Goal: Information Seeking & Learning: Learn about a topic

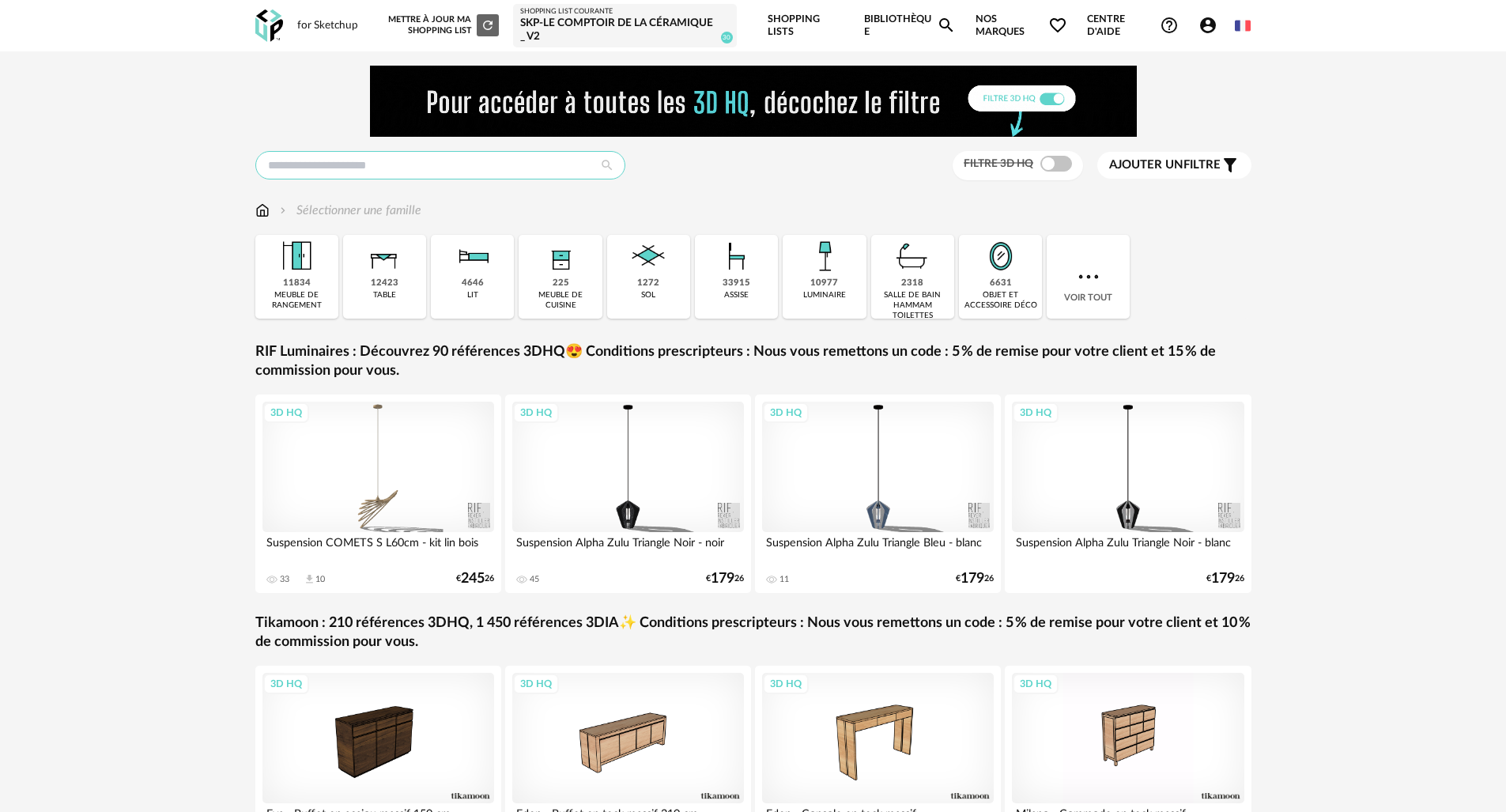
click at [513, 164] on input "text" at bounding box center [441, 165] width 370 height 29
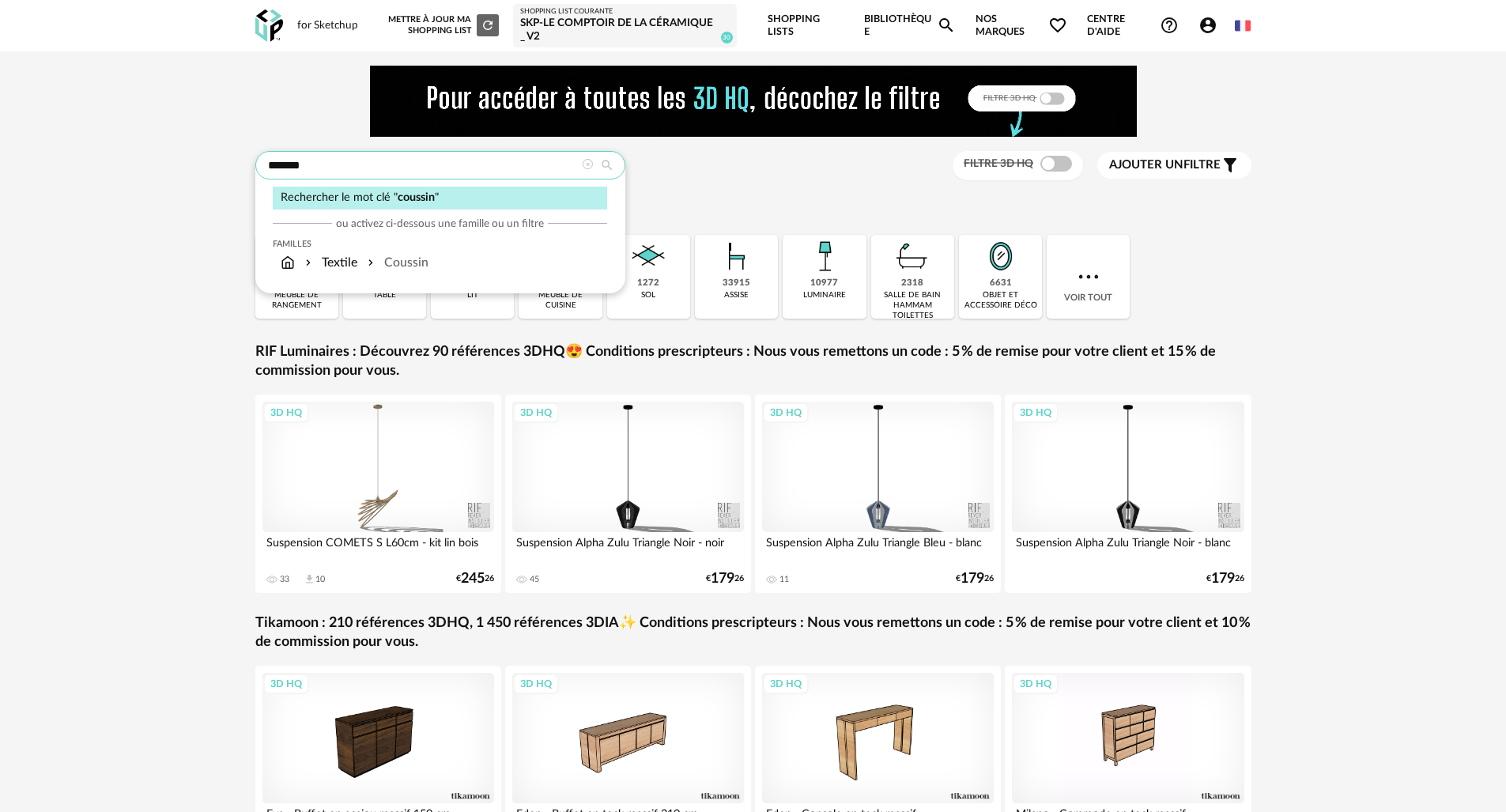
type input "*******"
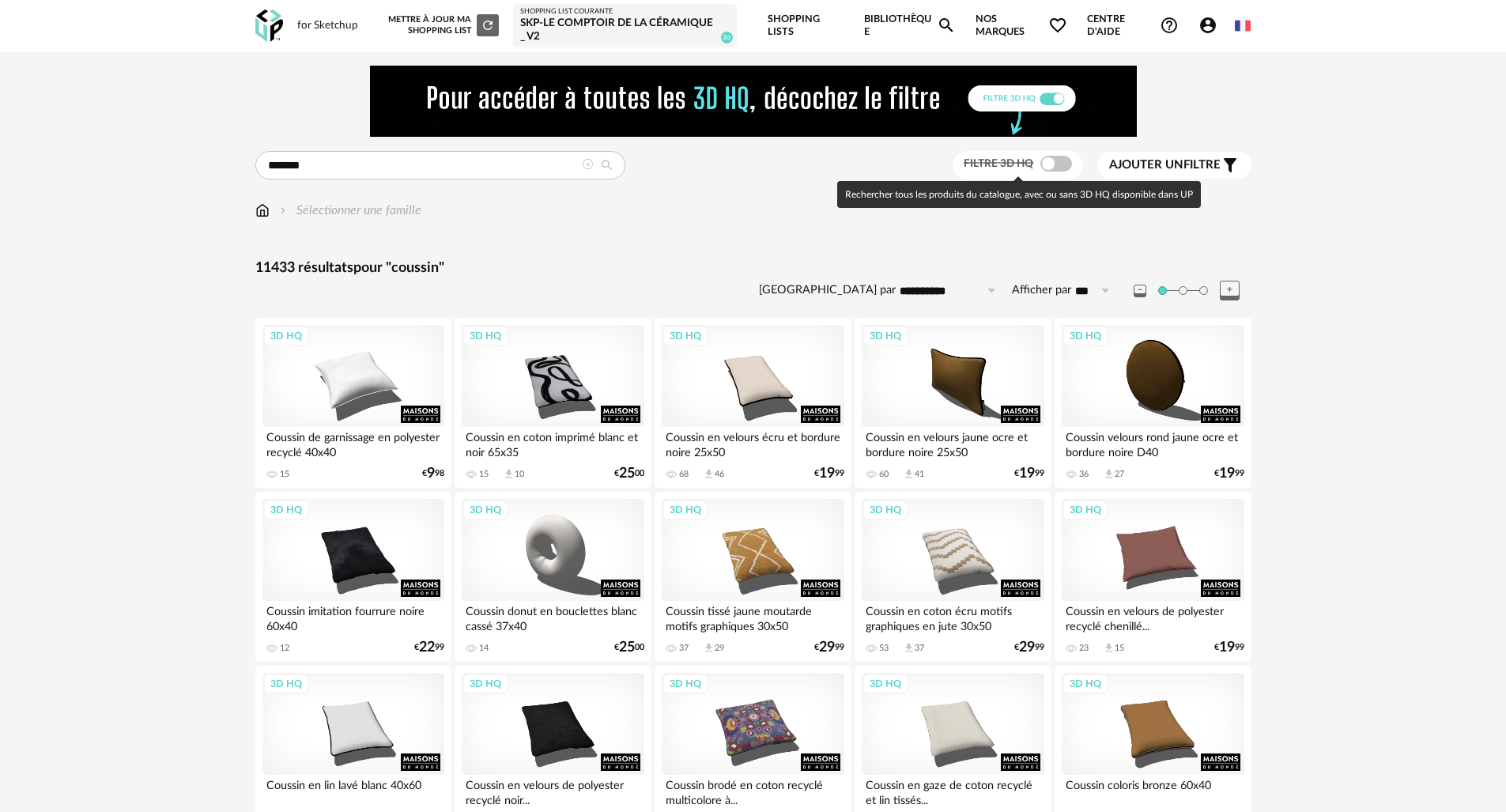
click at [1062, 165] on span at bounding box center [1056, 163] width 31 height 16
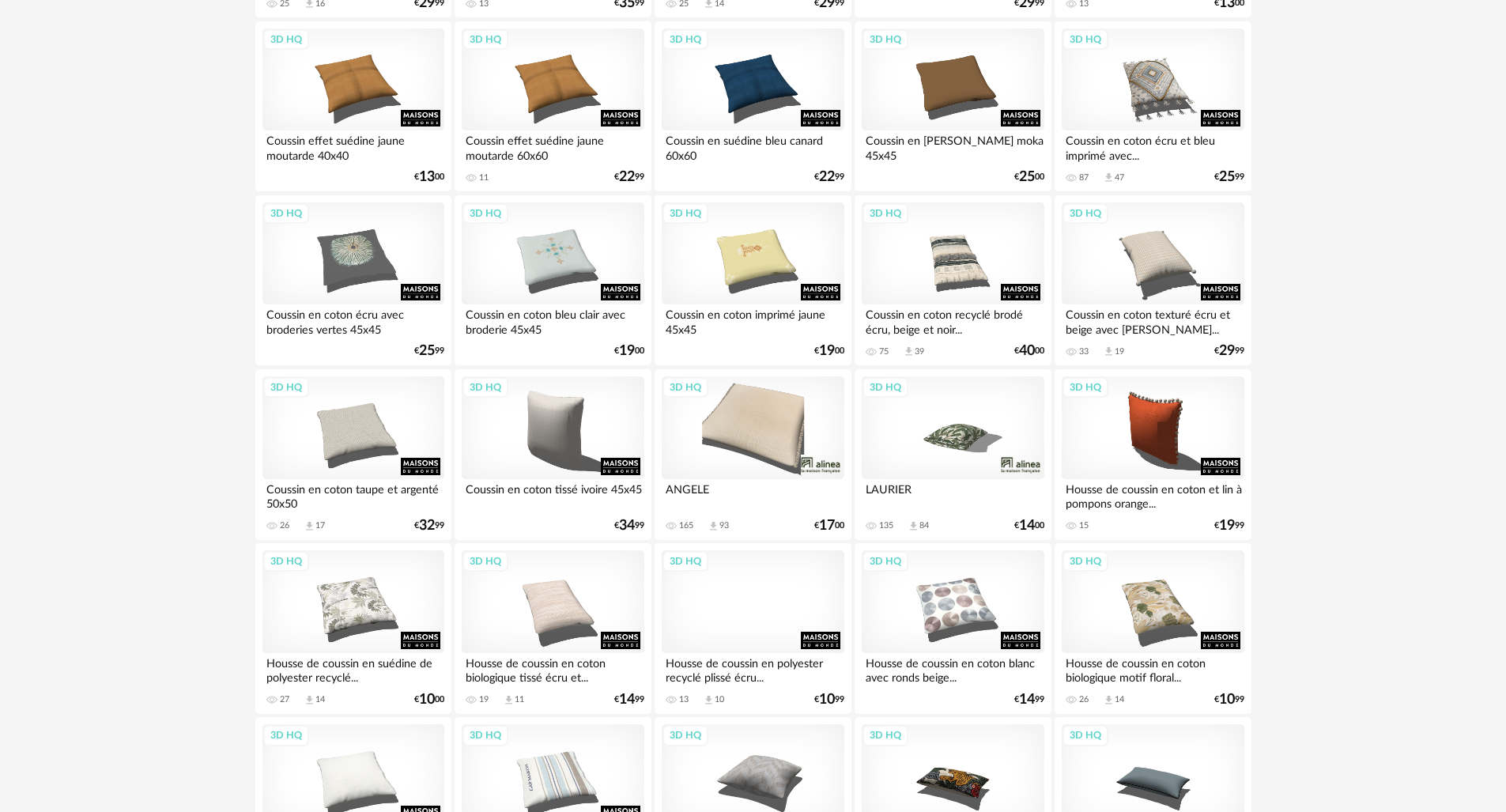
scroll to position [2979, 0]
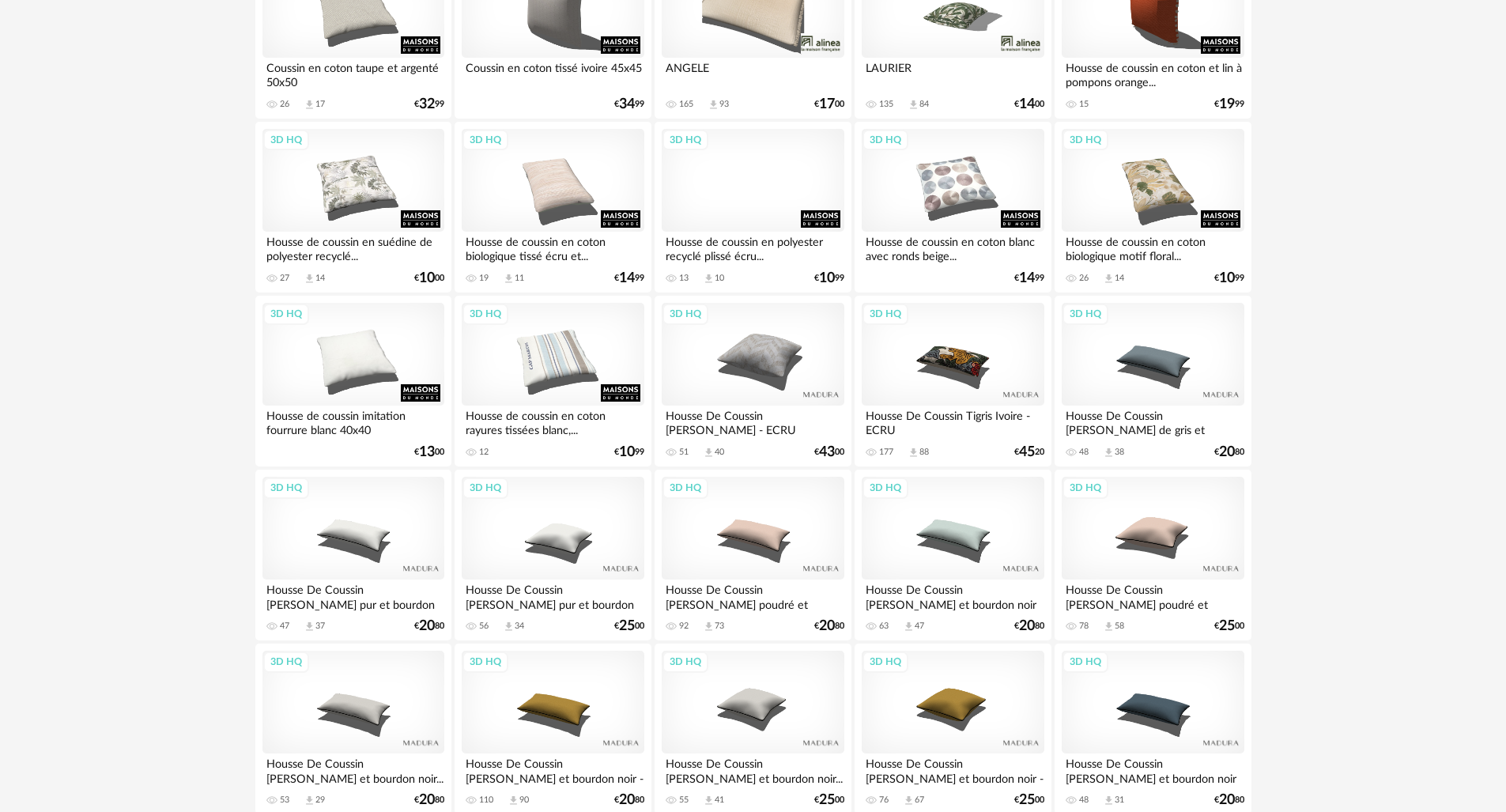
click at [920, 457] on div "88" at bounding box center [923, 452] width 10 height 11
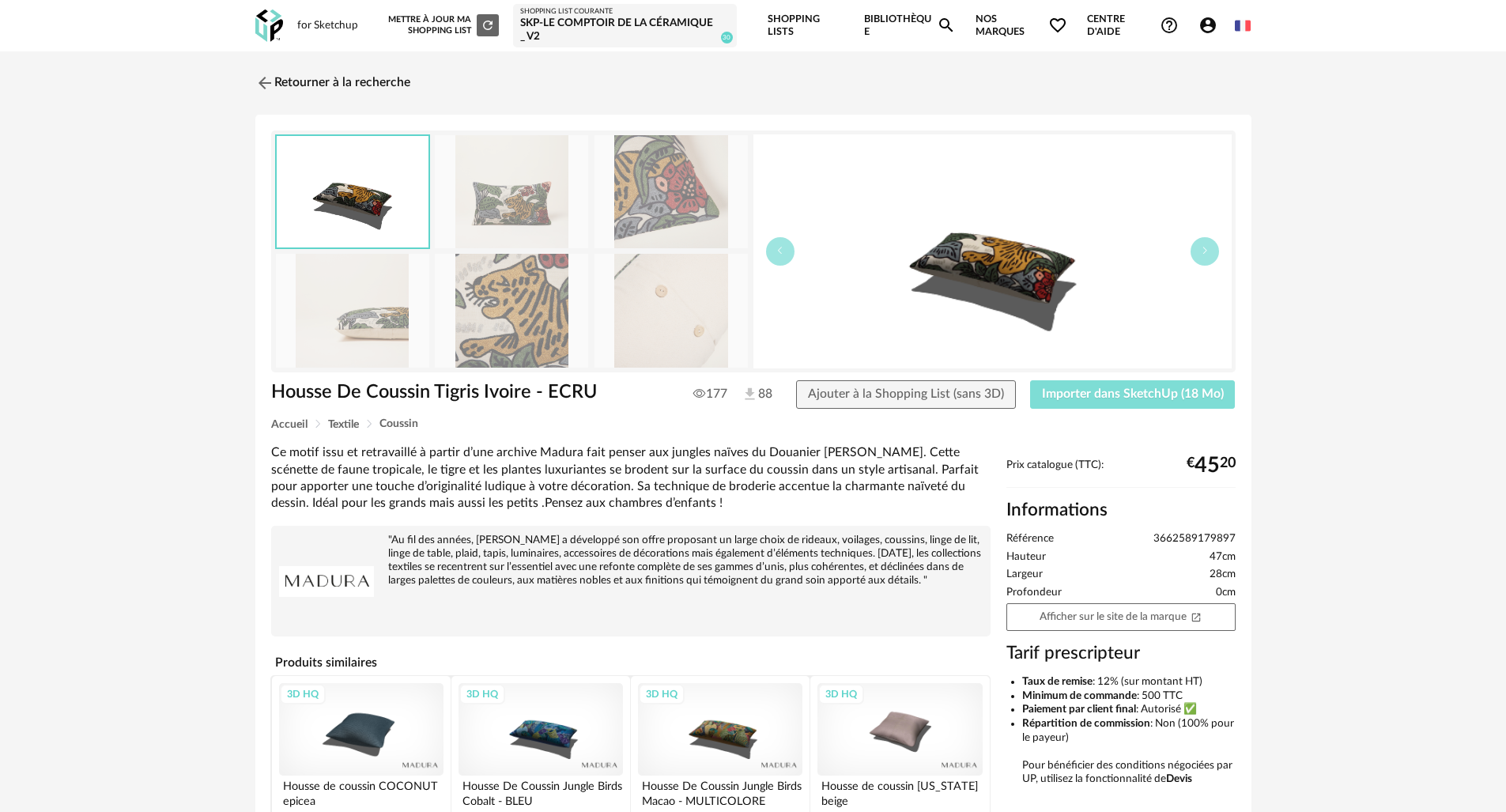
click at [1120, 395] on span "Importer dans SketchUp (18 Mo)" at bounding box center [1132, 394] width 182 height 13
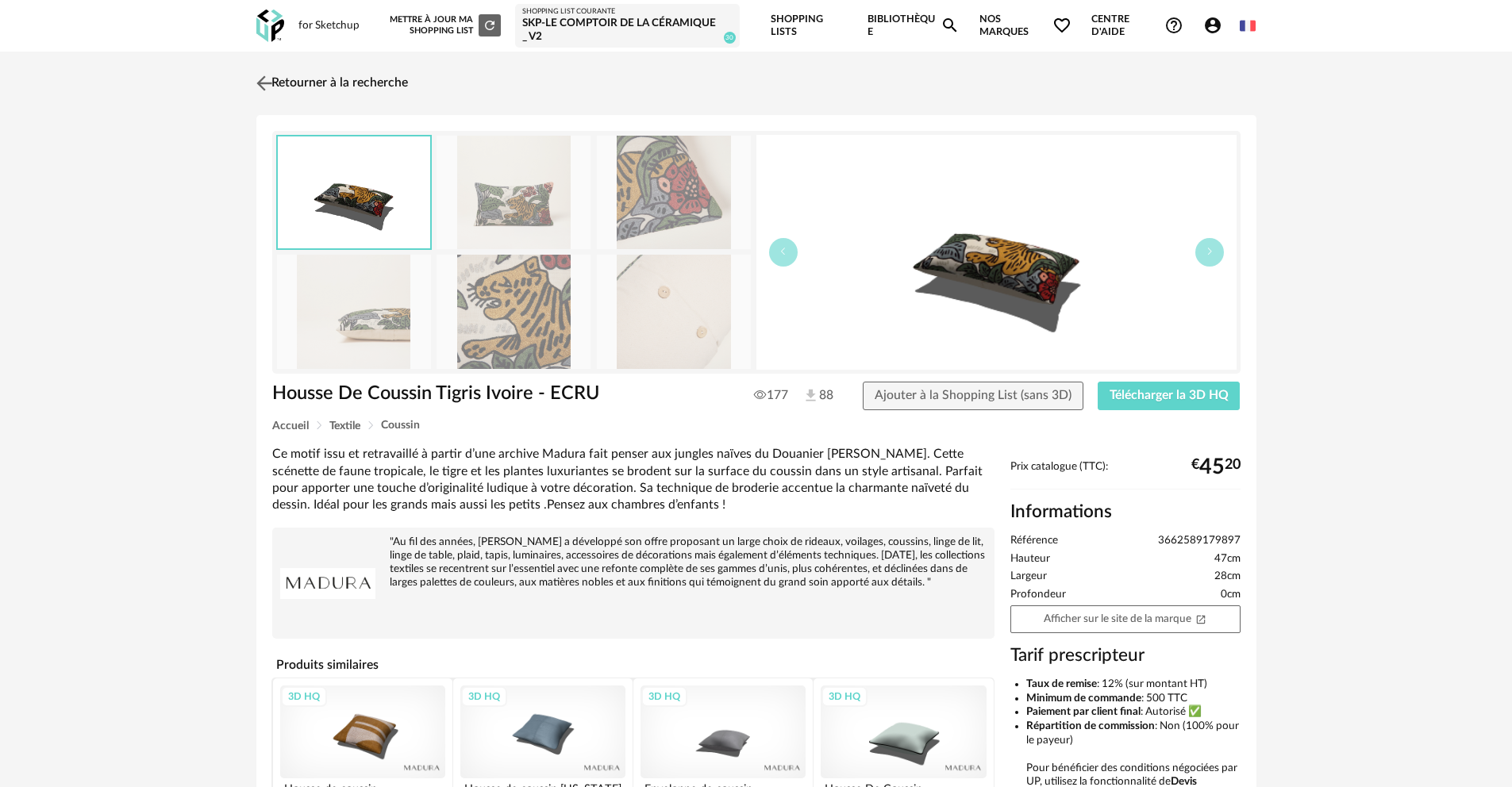
click at [265, 82] on img at bounding box center [264, 83] width 23 height 23
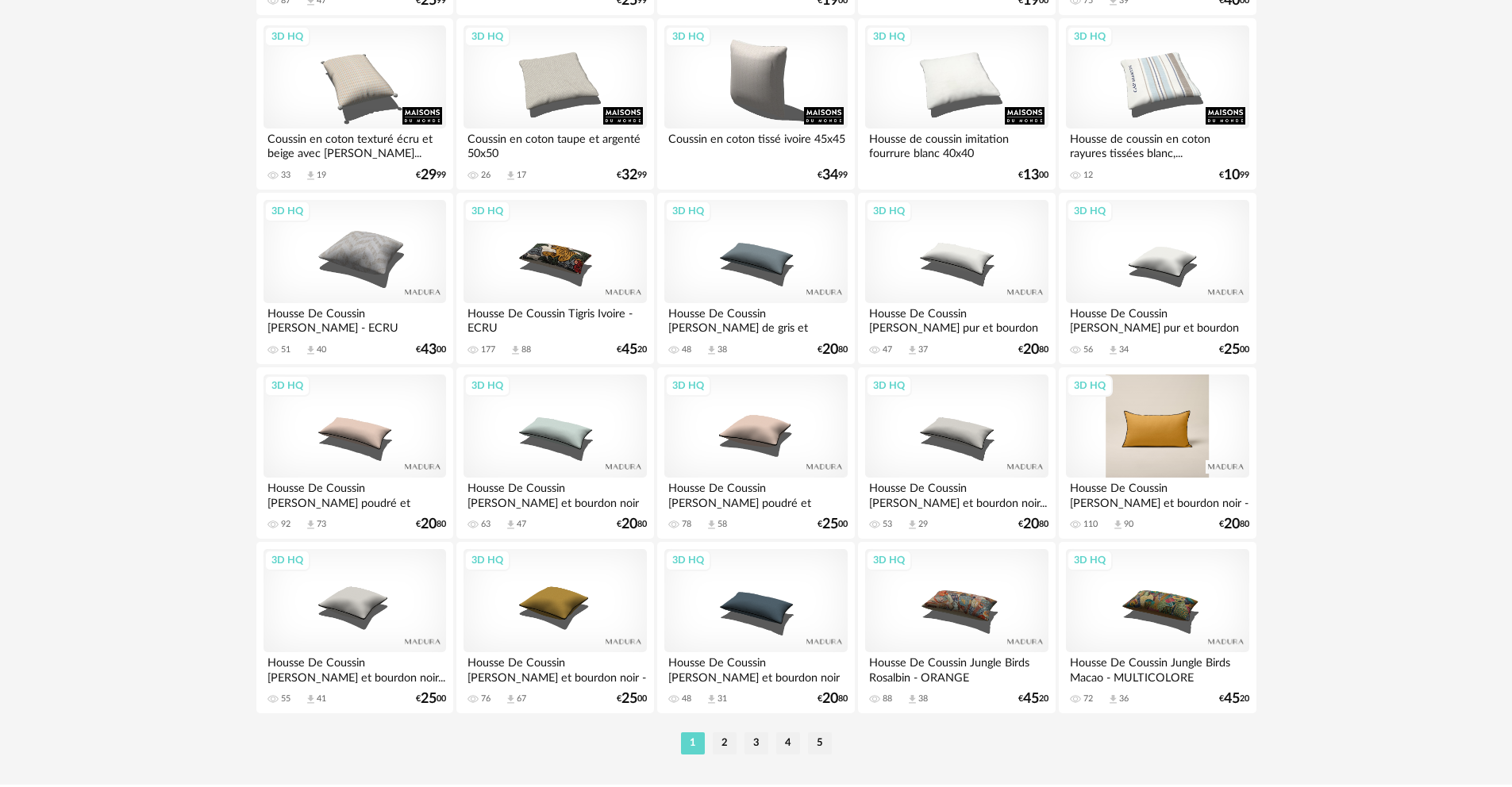
scroll to position [3140, 0]
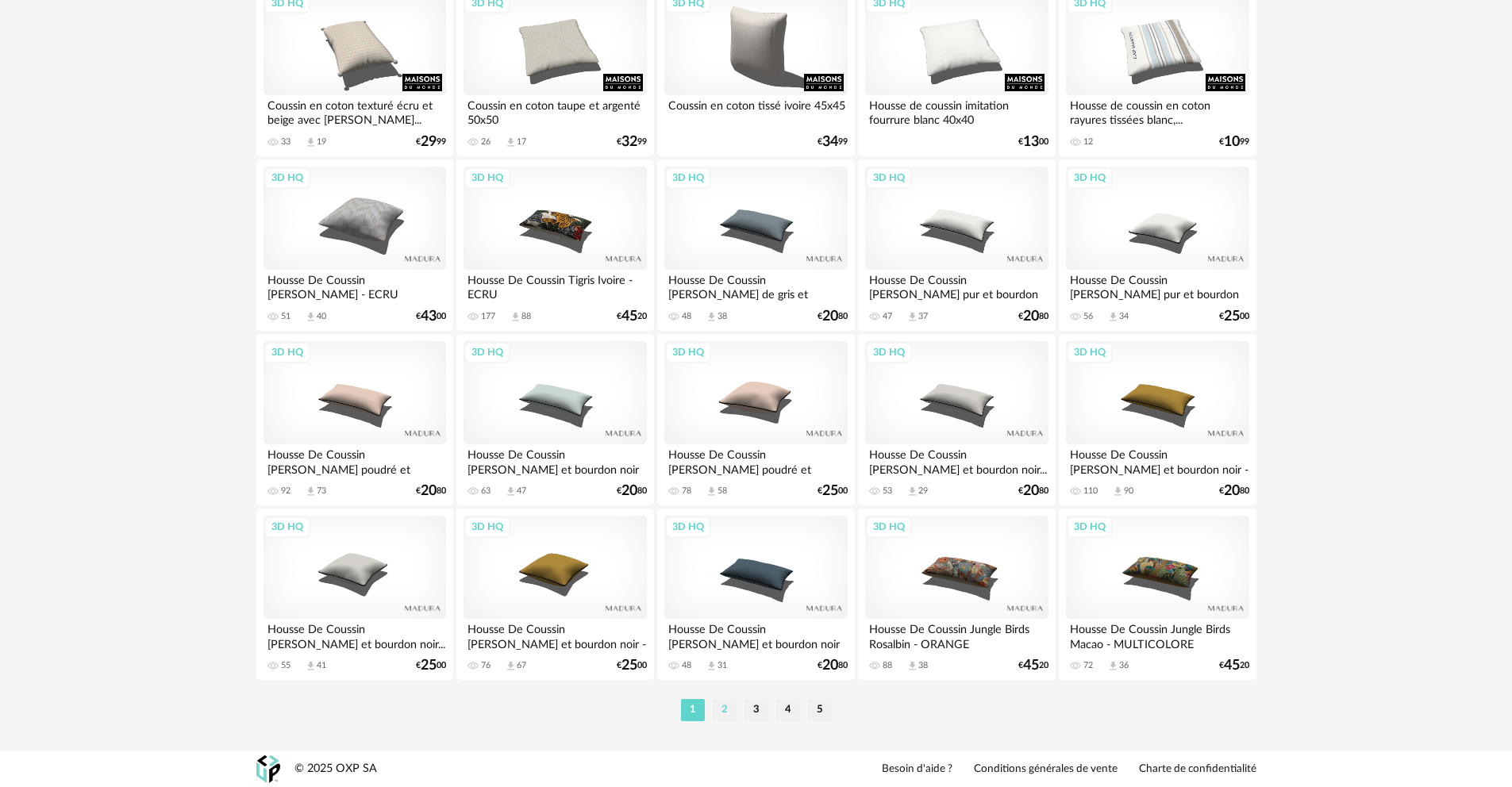
click at [729, 712] on li "2" at bounding box center [725, 709] width 24 height 22
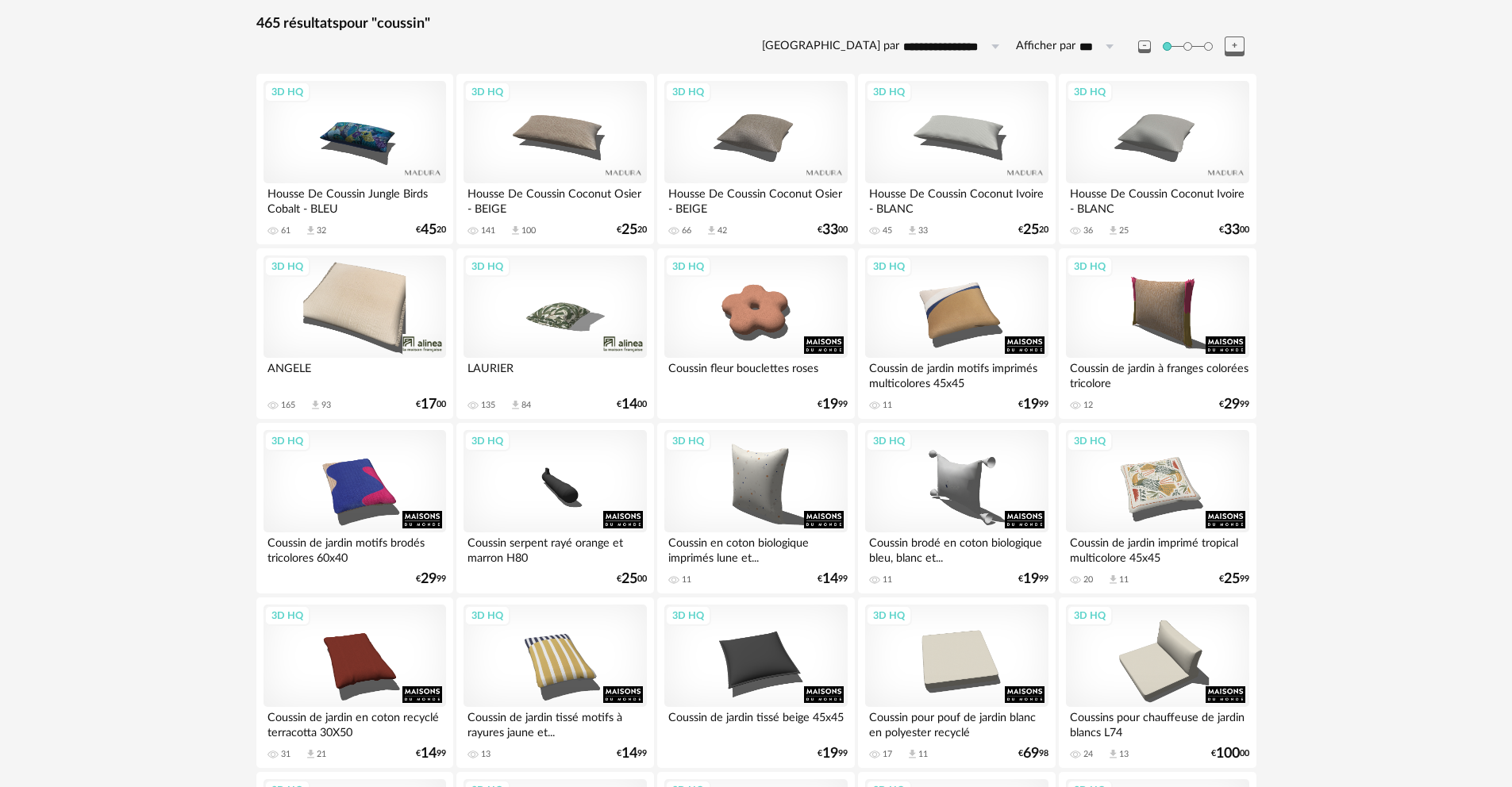
scroll to position [256, 0]
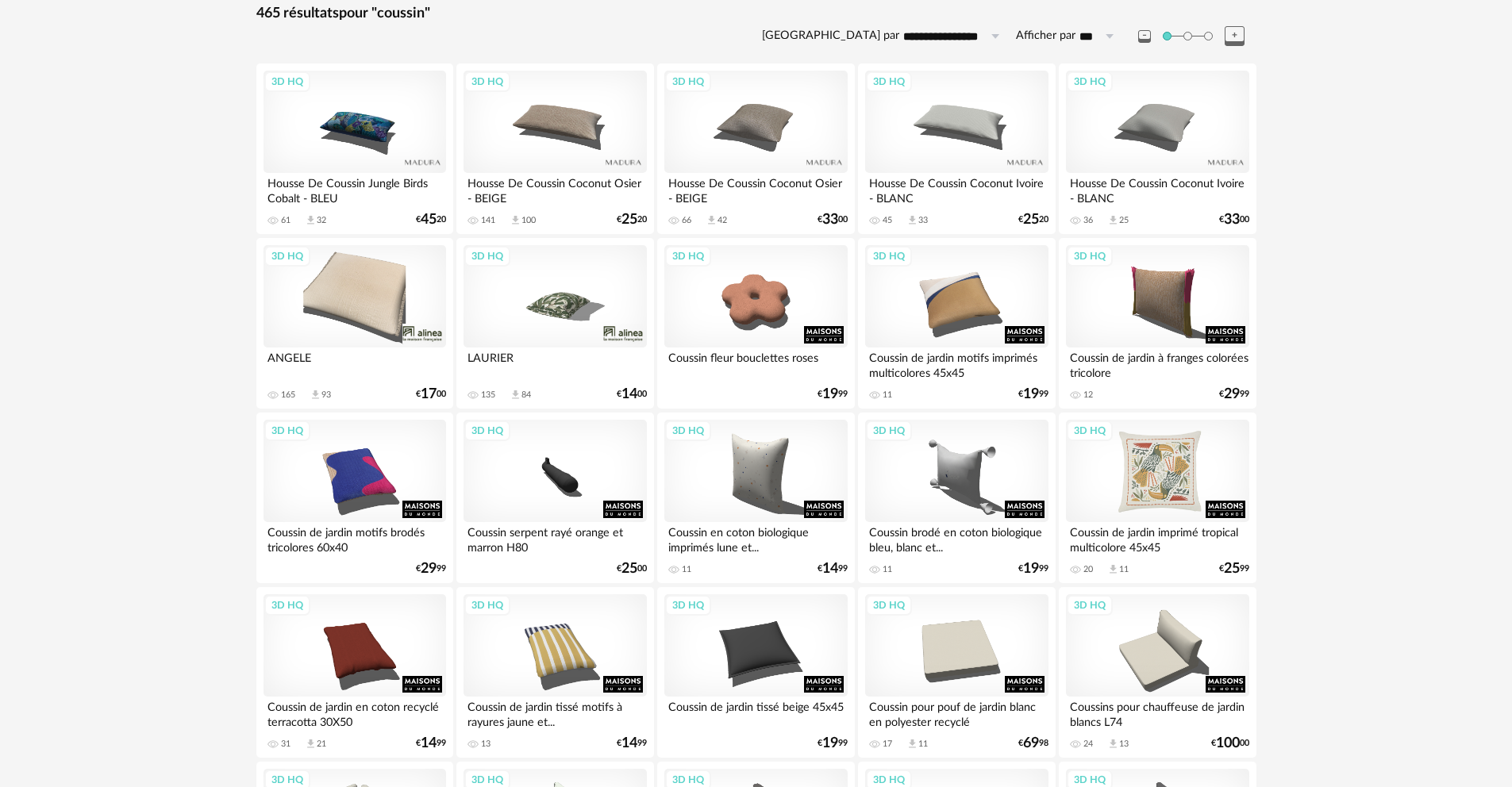
click at [1157, 504] on div "3D HQ" at bounding box center [1157, 471] width 182 height 103
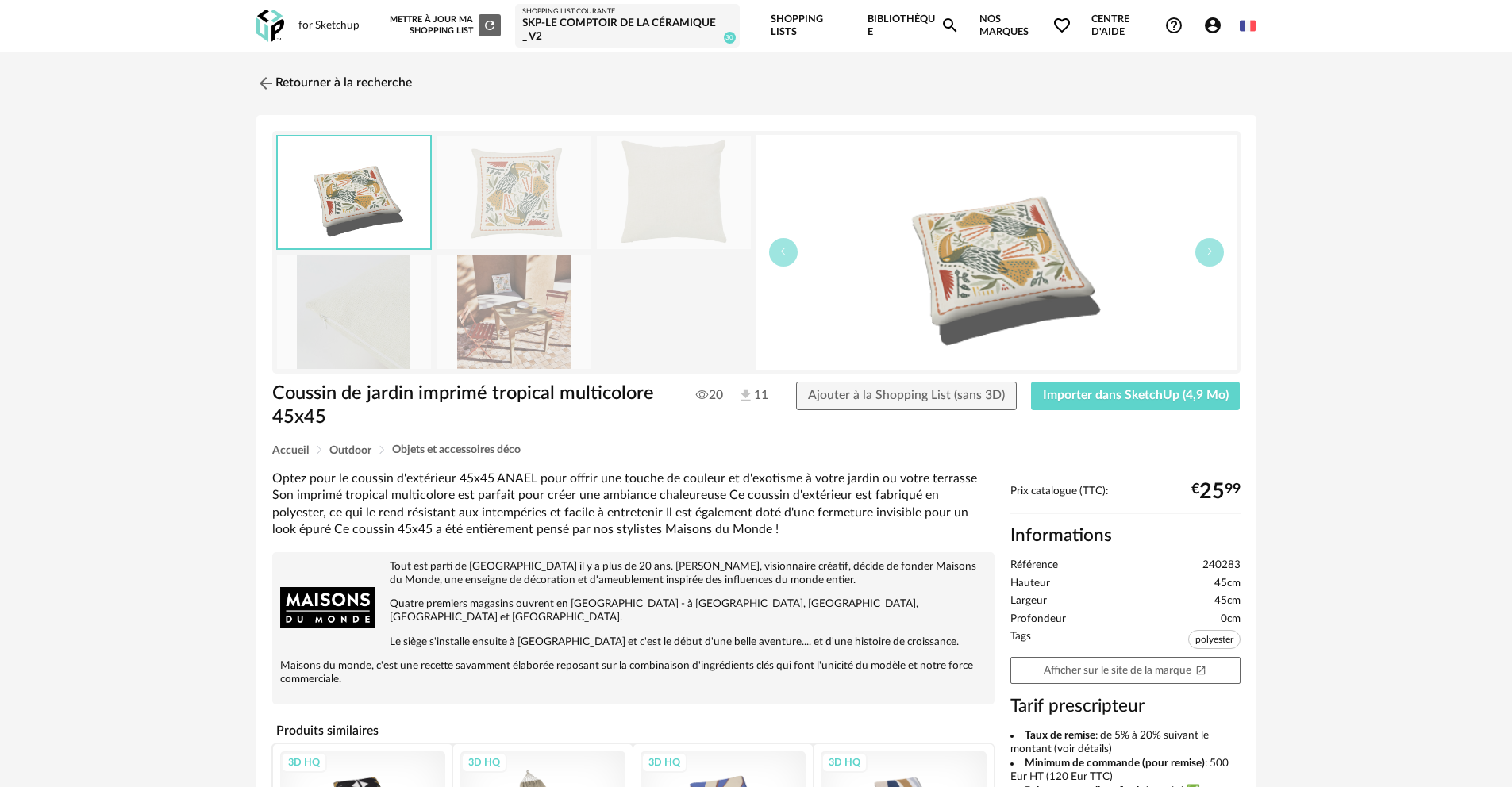
click at [527, 205] on img at bounding box center [513, 192] width 154 height 113
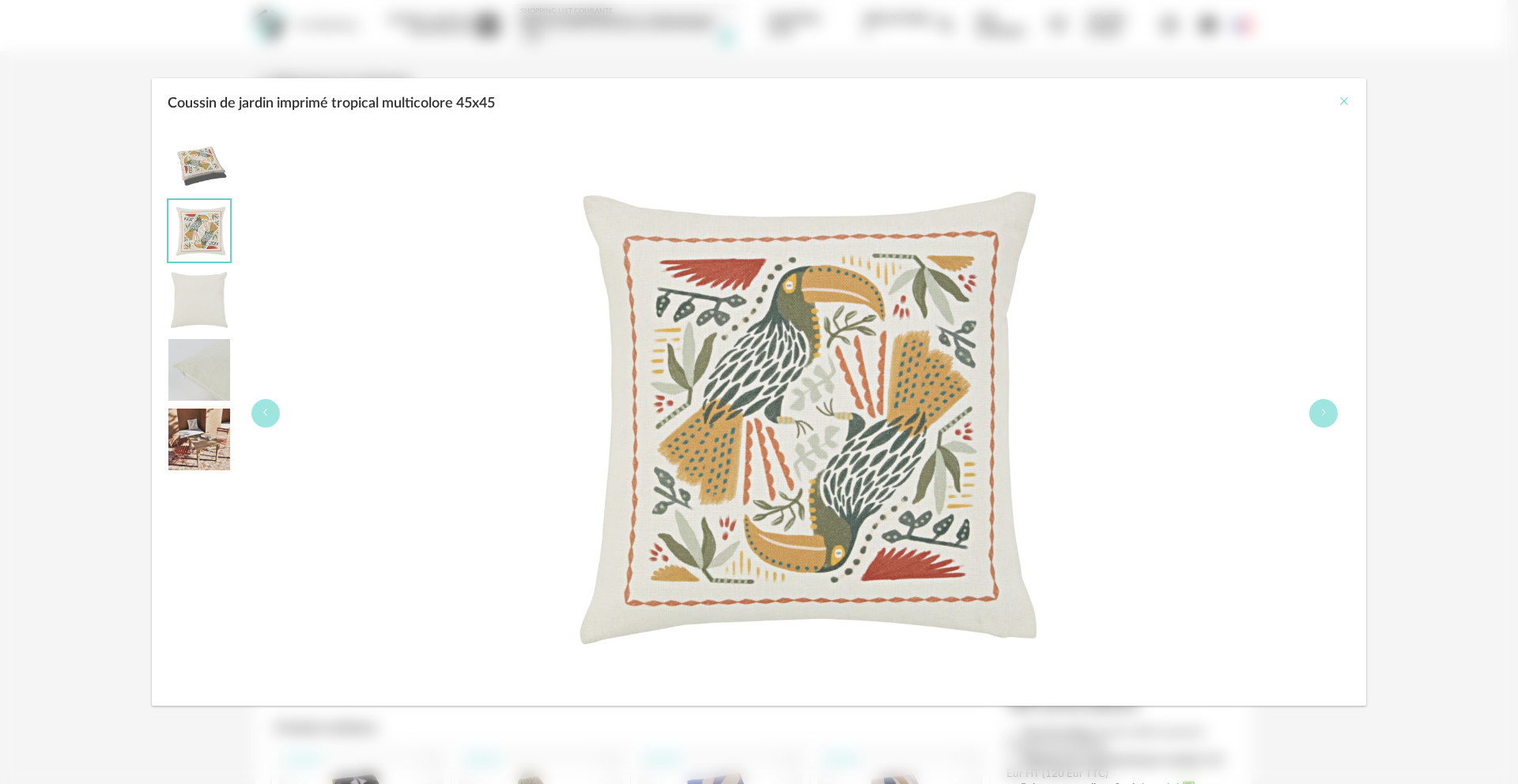
click at [1343, 102] on icon "Close" at bounding box center [1343, 101] width 13 height 13
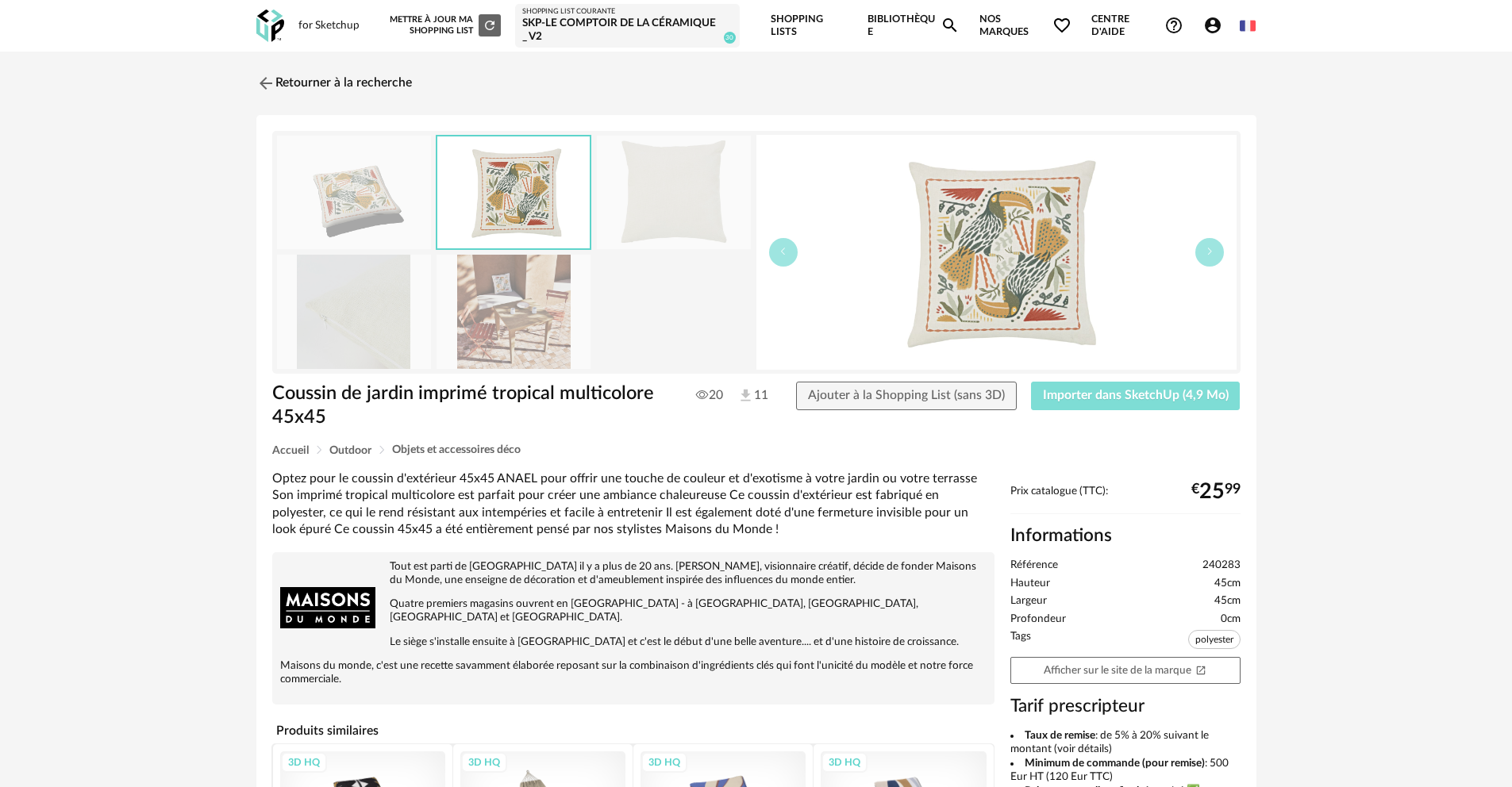
click at [1168, 398] on span "Importer dans SketchUp (4,9 Mo)" at bounding box center [1136, 395] width 186 height 13
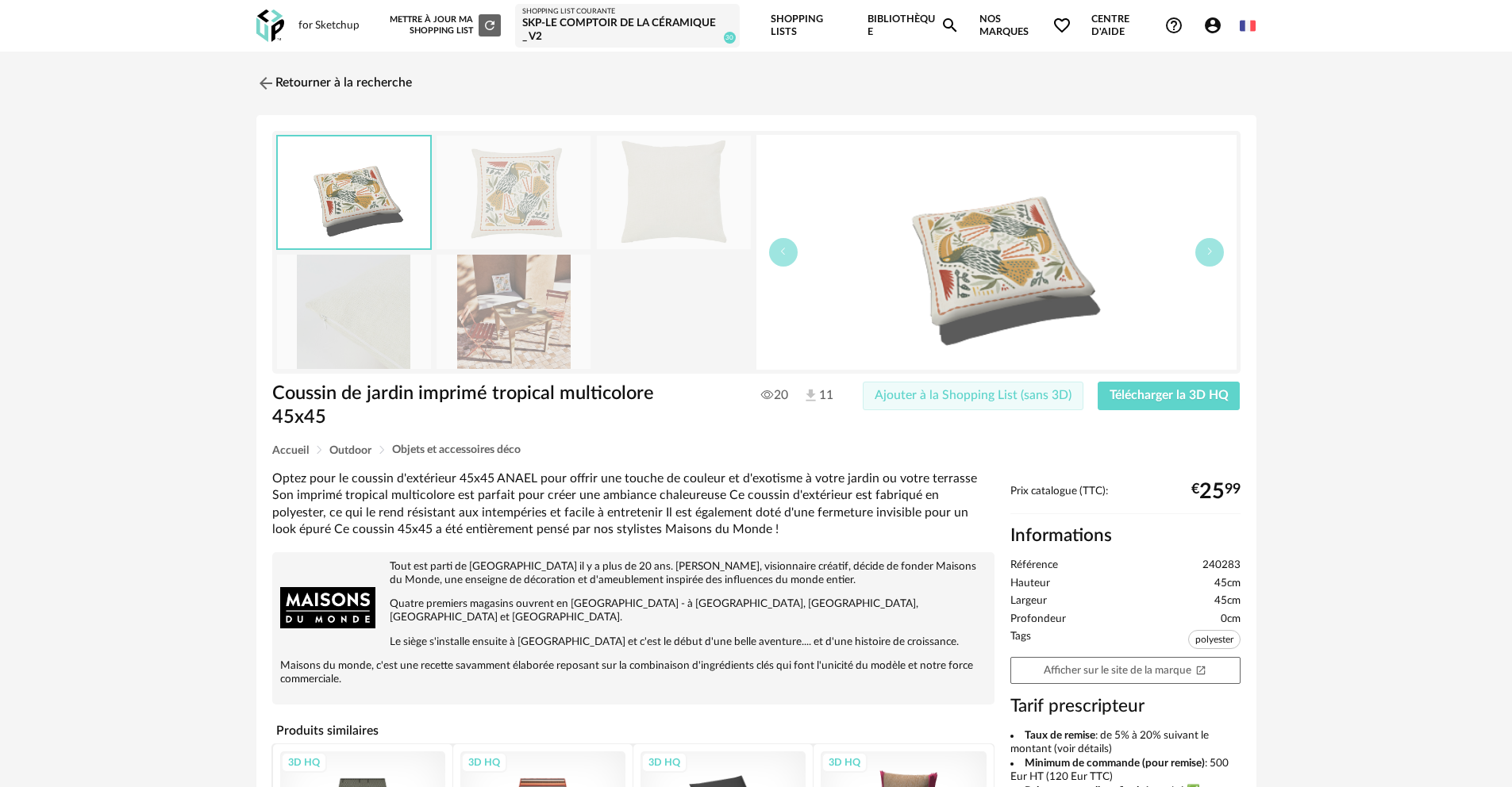
click at [1015, 393] on span "Ajouter à la Shopping List (sans 3D)" at bounding box center [972, 395] width 196 height 13
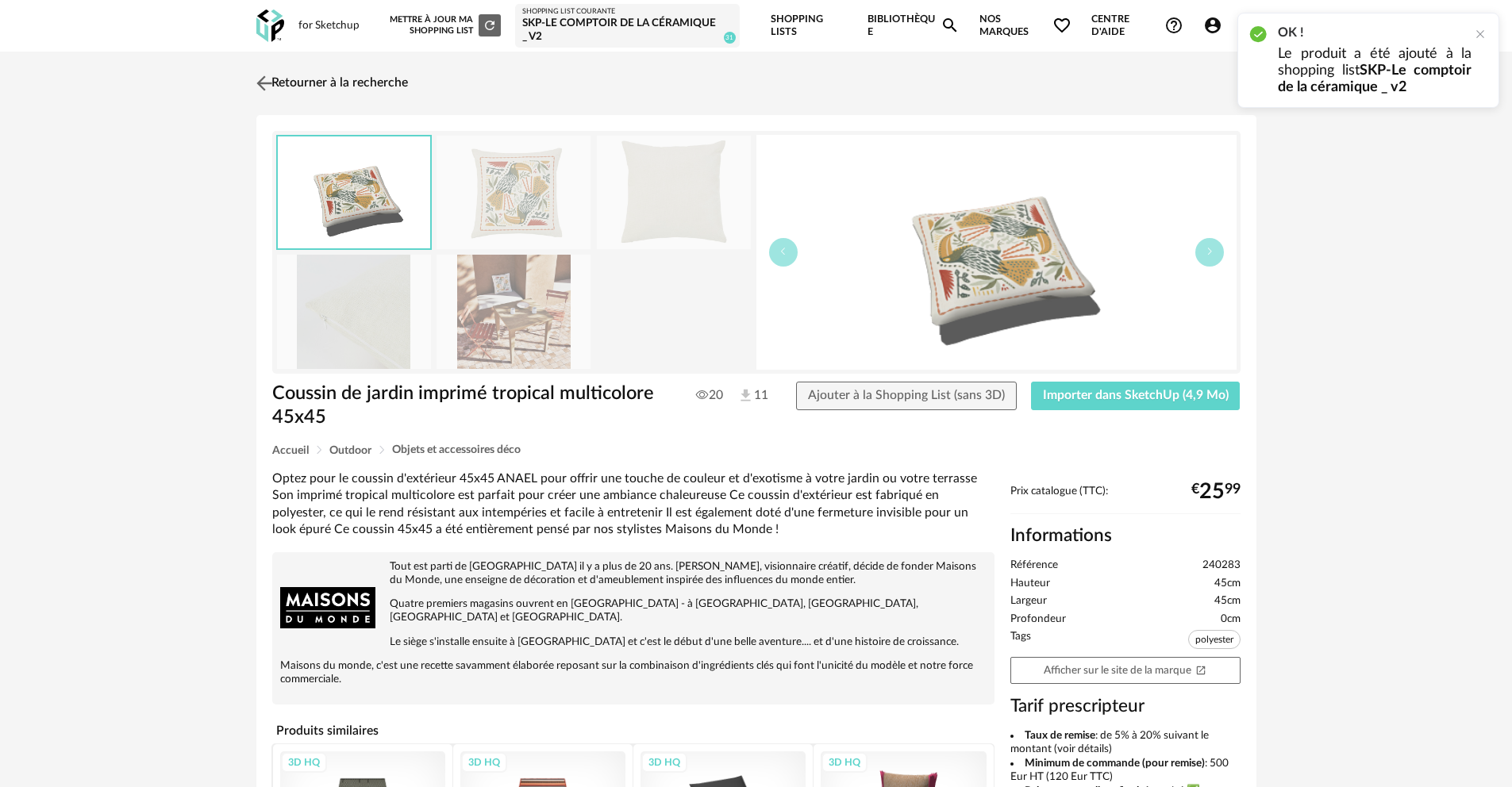
click at [267, 84] on img at bounding box center [264, 83] width 23 height 23
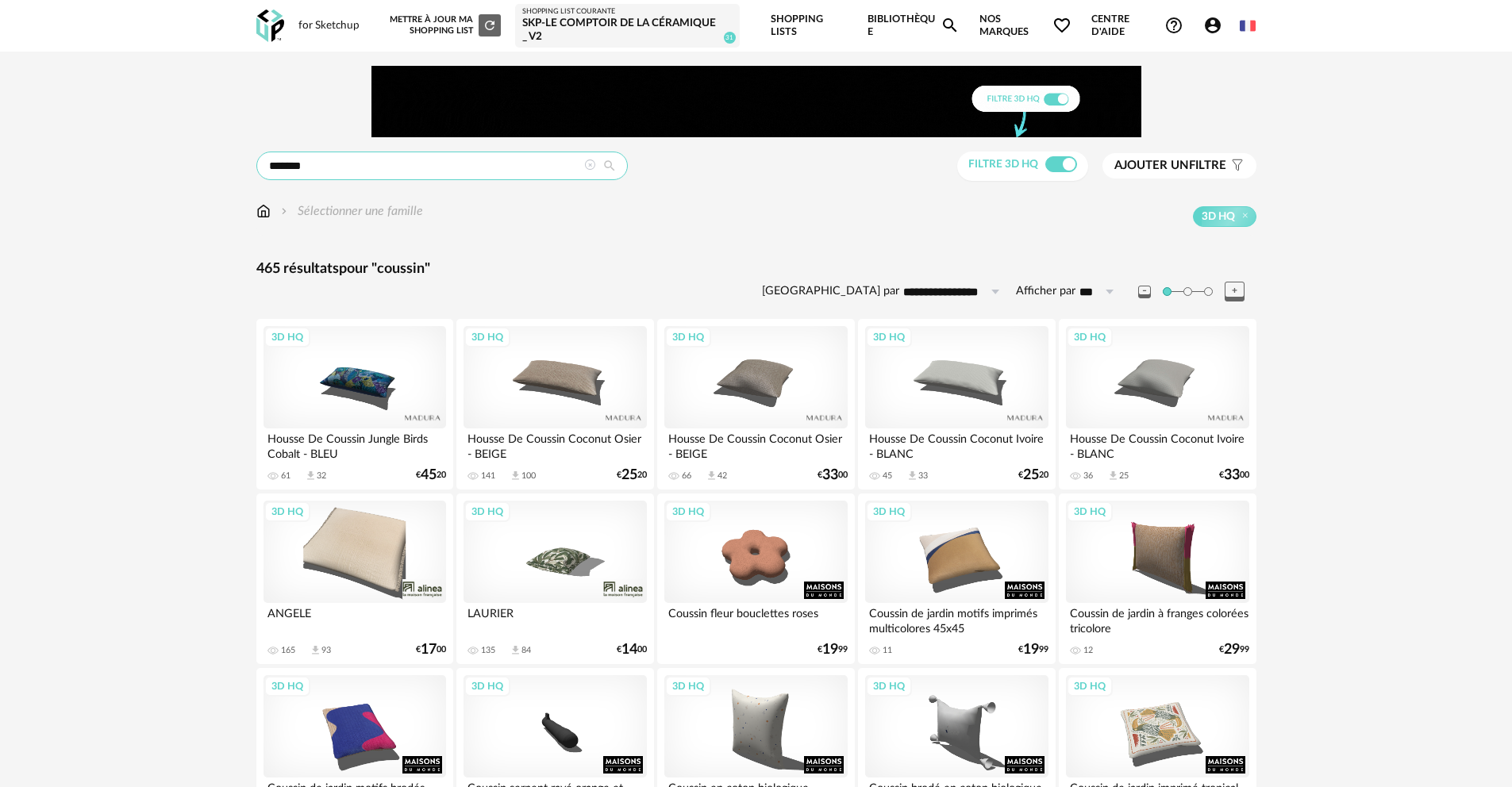
click at [457, 168] on input "*******" at bounding box center [443, 166] width 372 height 29
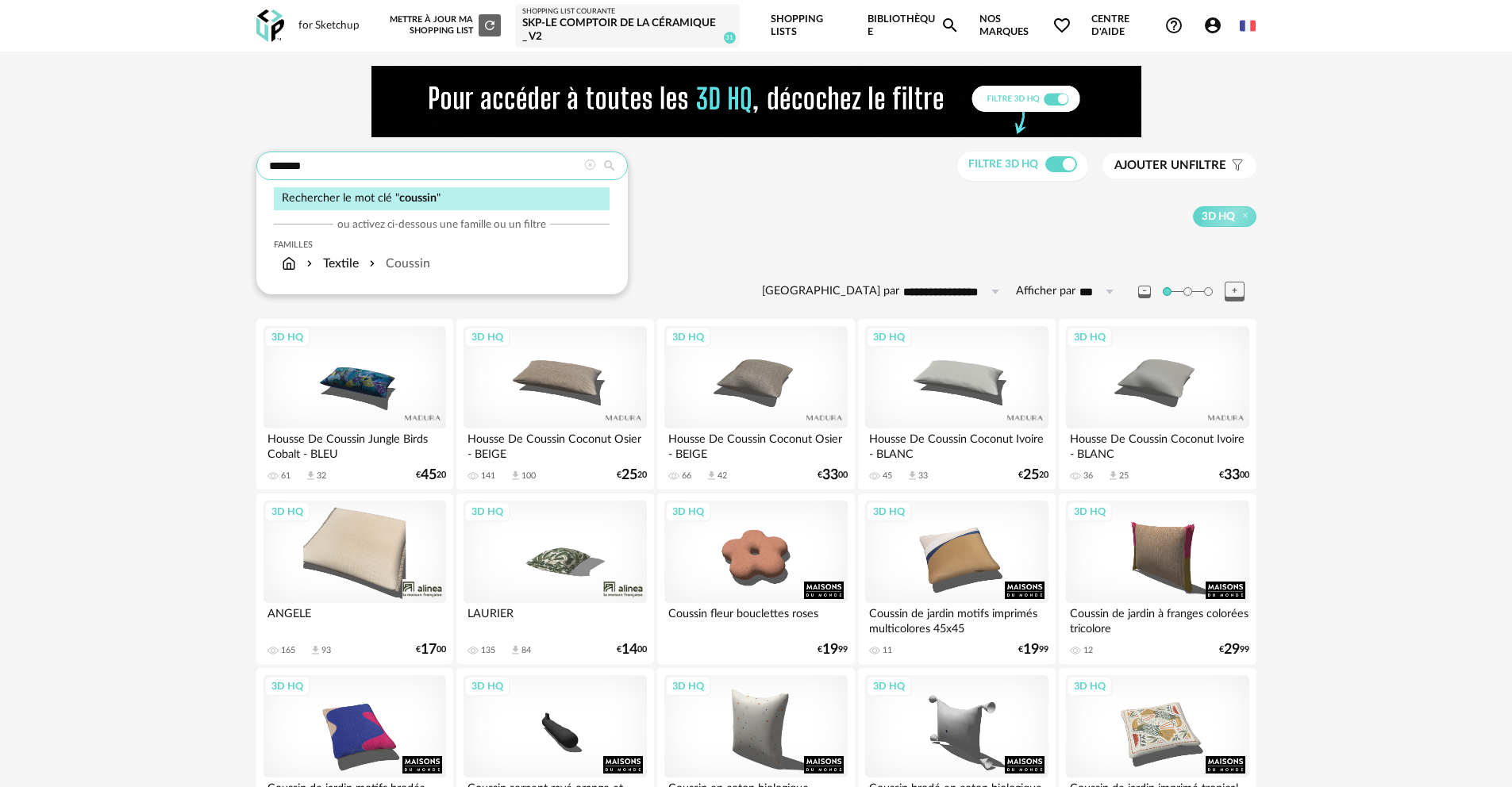
type input "*******"
type input "**********"
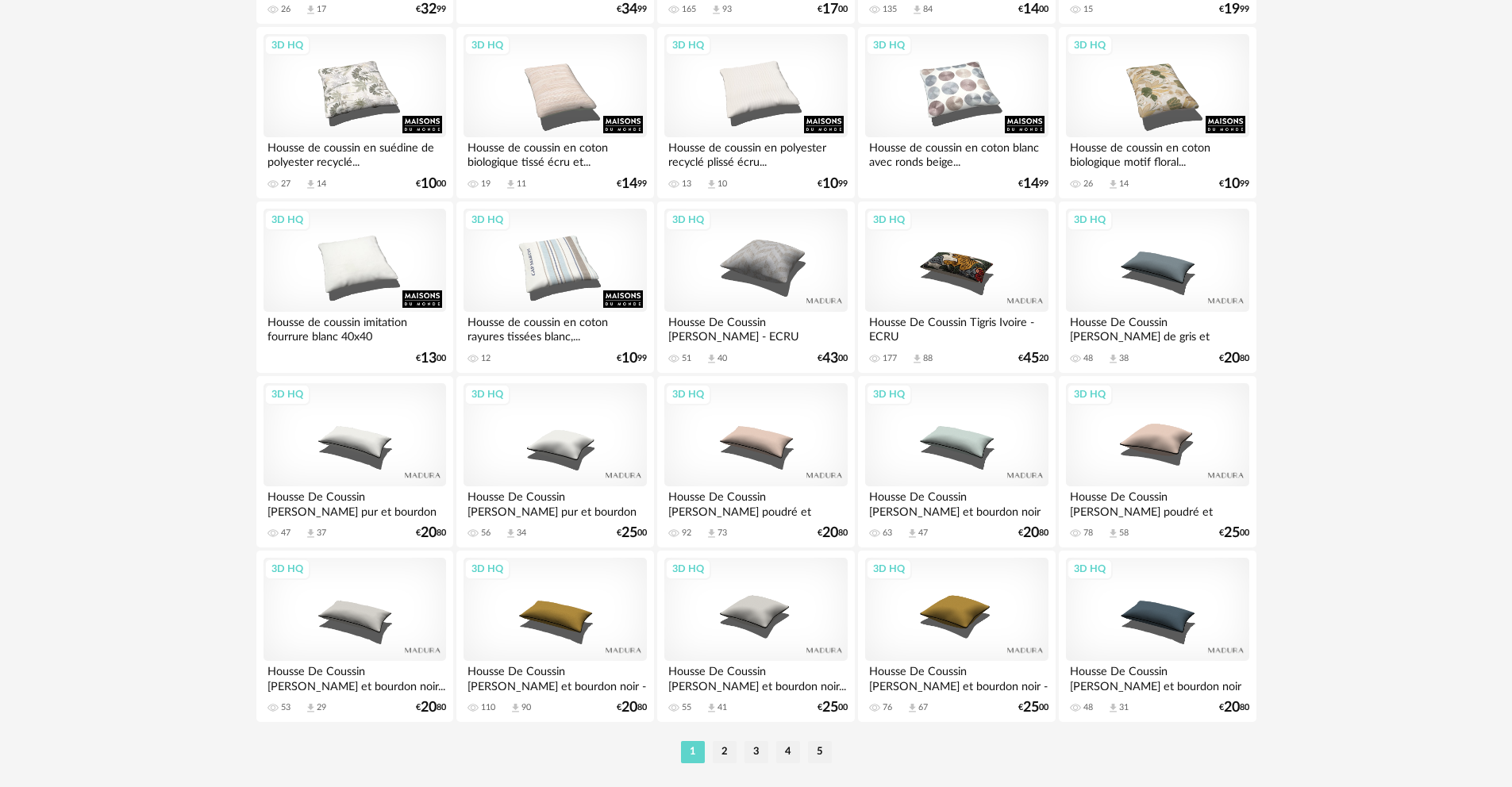
scroll to position [3140, 0]
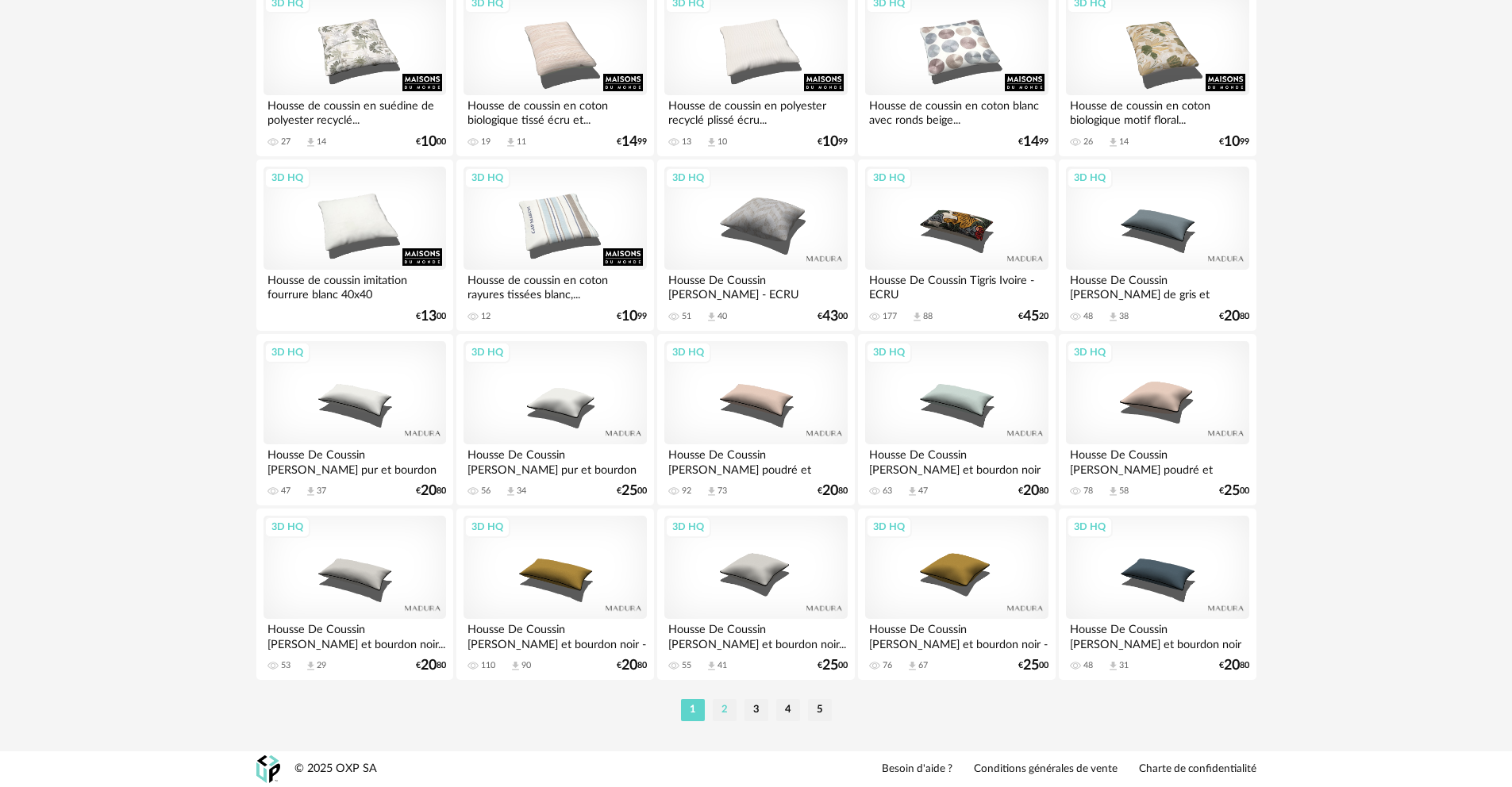
click at [724, 715] on li "2" at bounding box center [725, 709] width 24 height 22
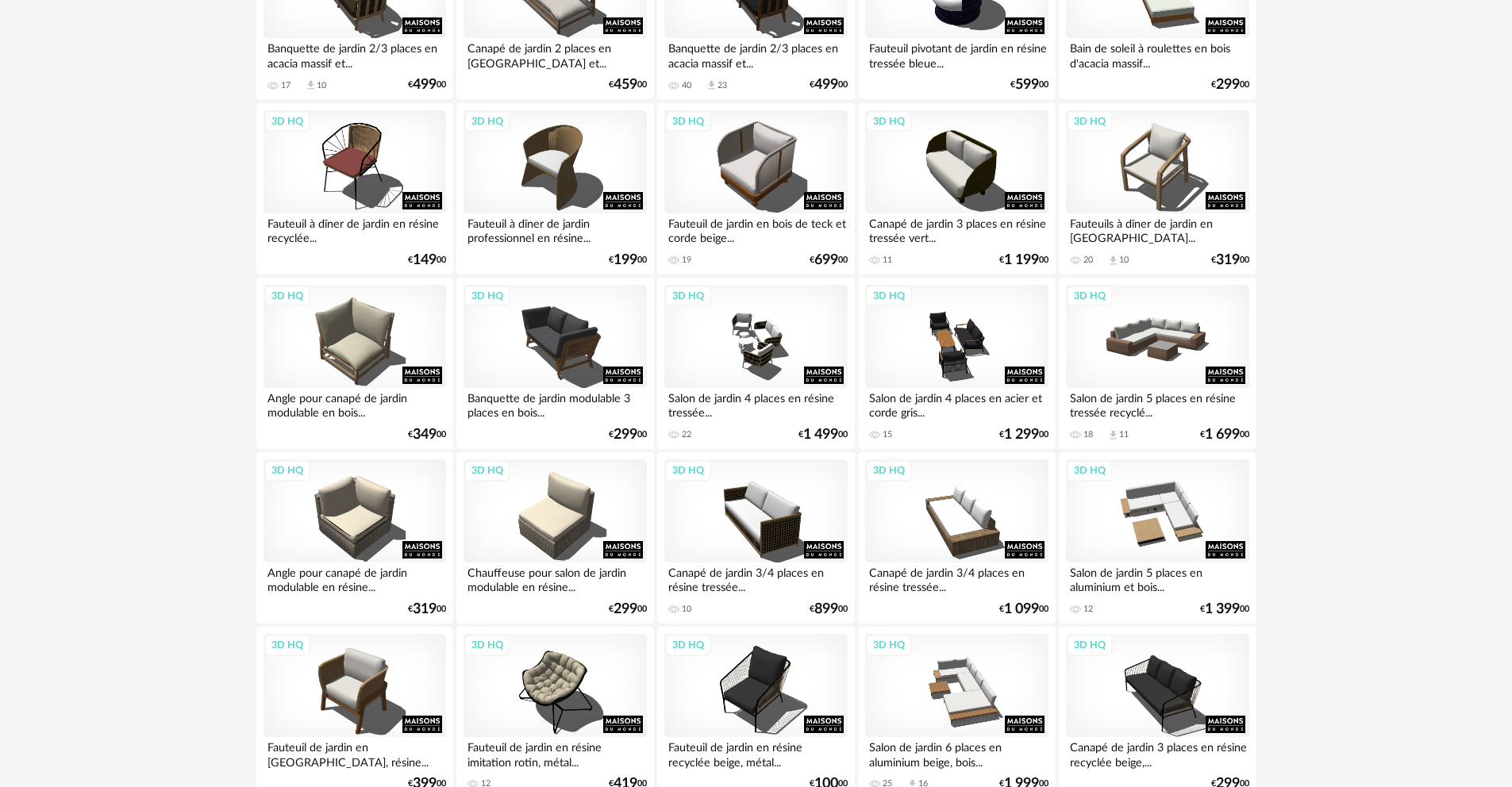
scroll to position [3140, 0]
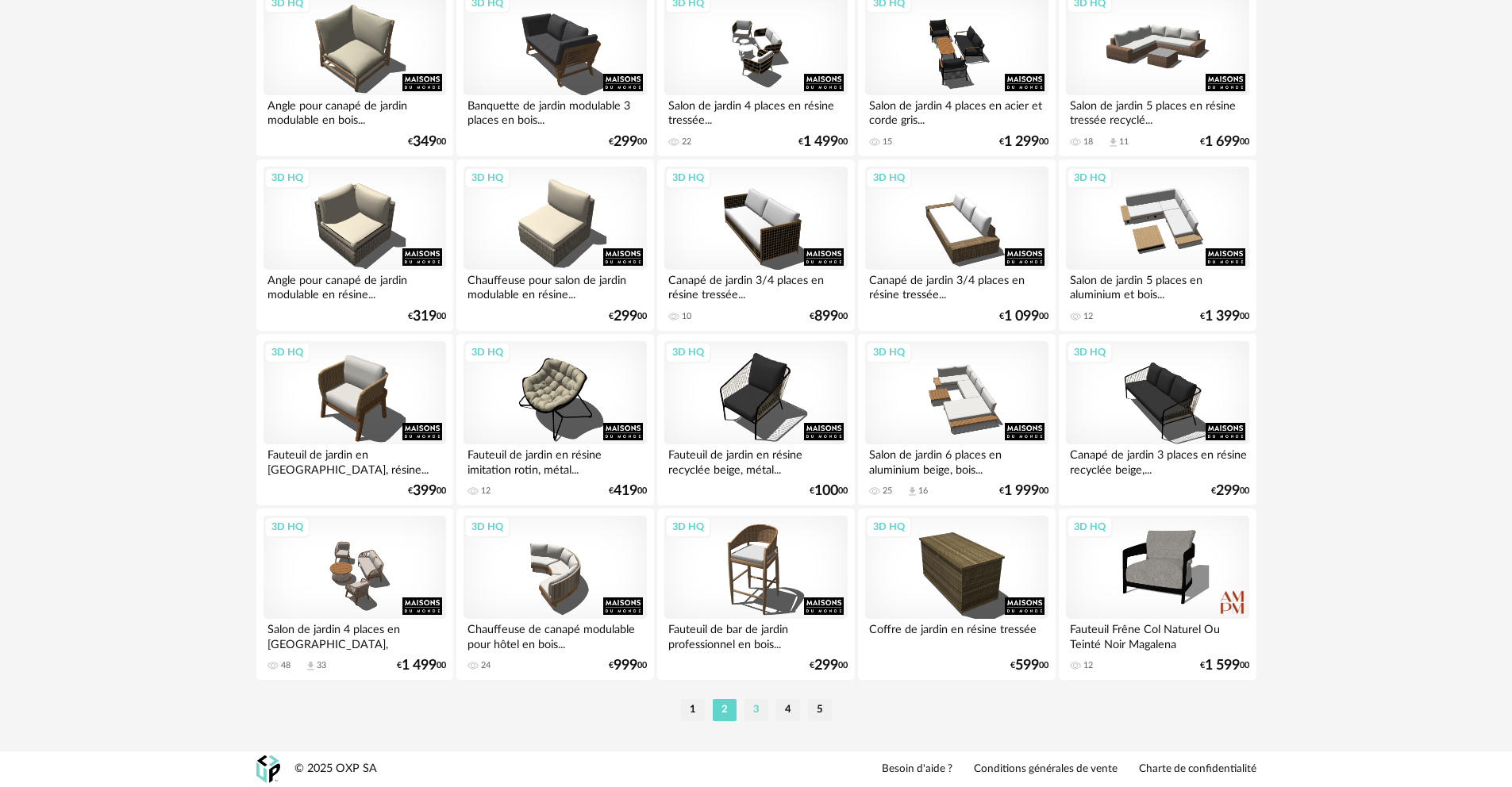
click at [757, 712] on li "3" at bounding box center [756, 709] width 24 height 22
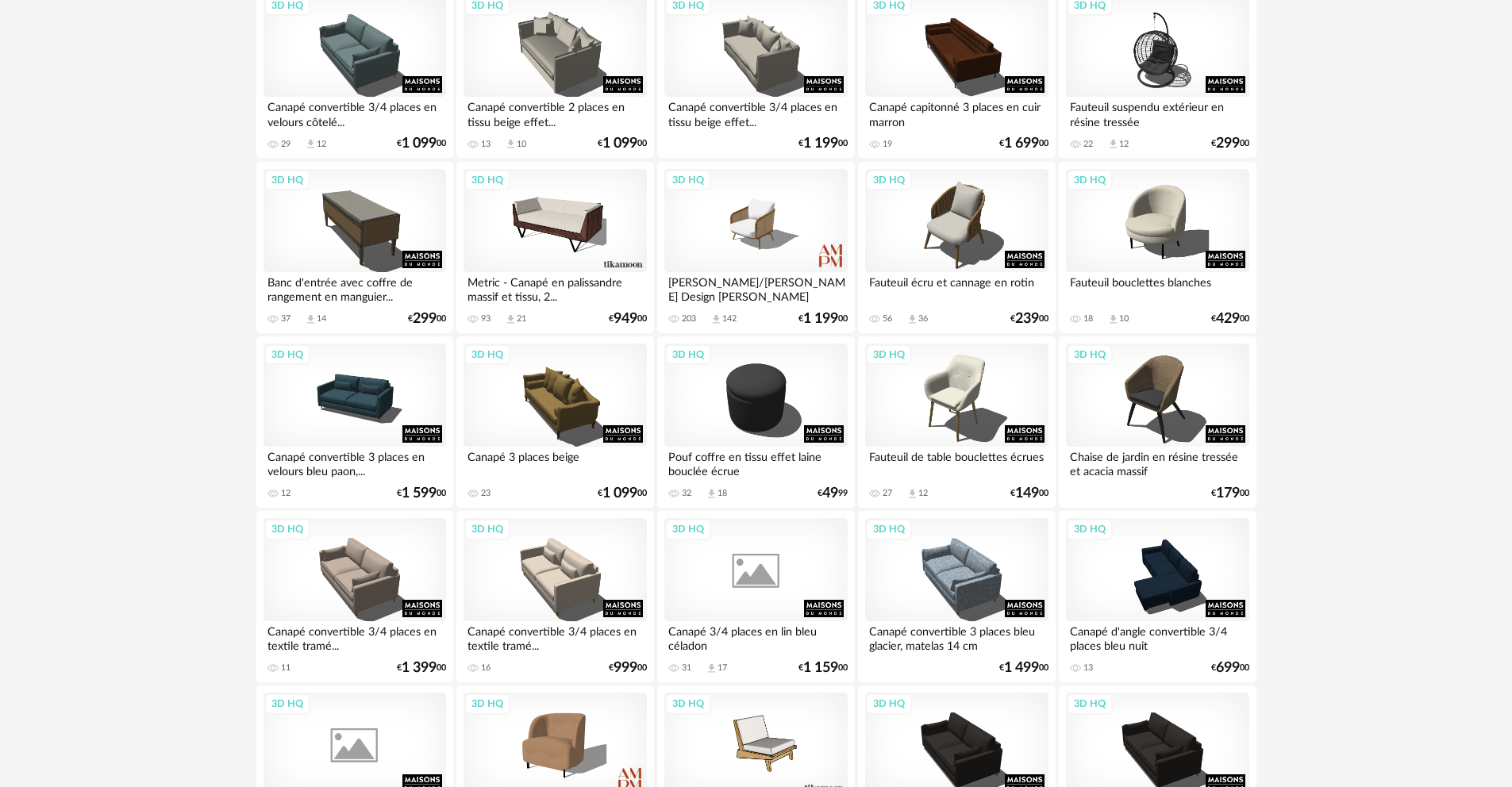
scroll to position [3140, 0]
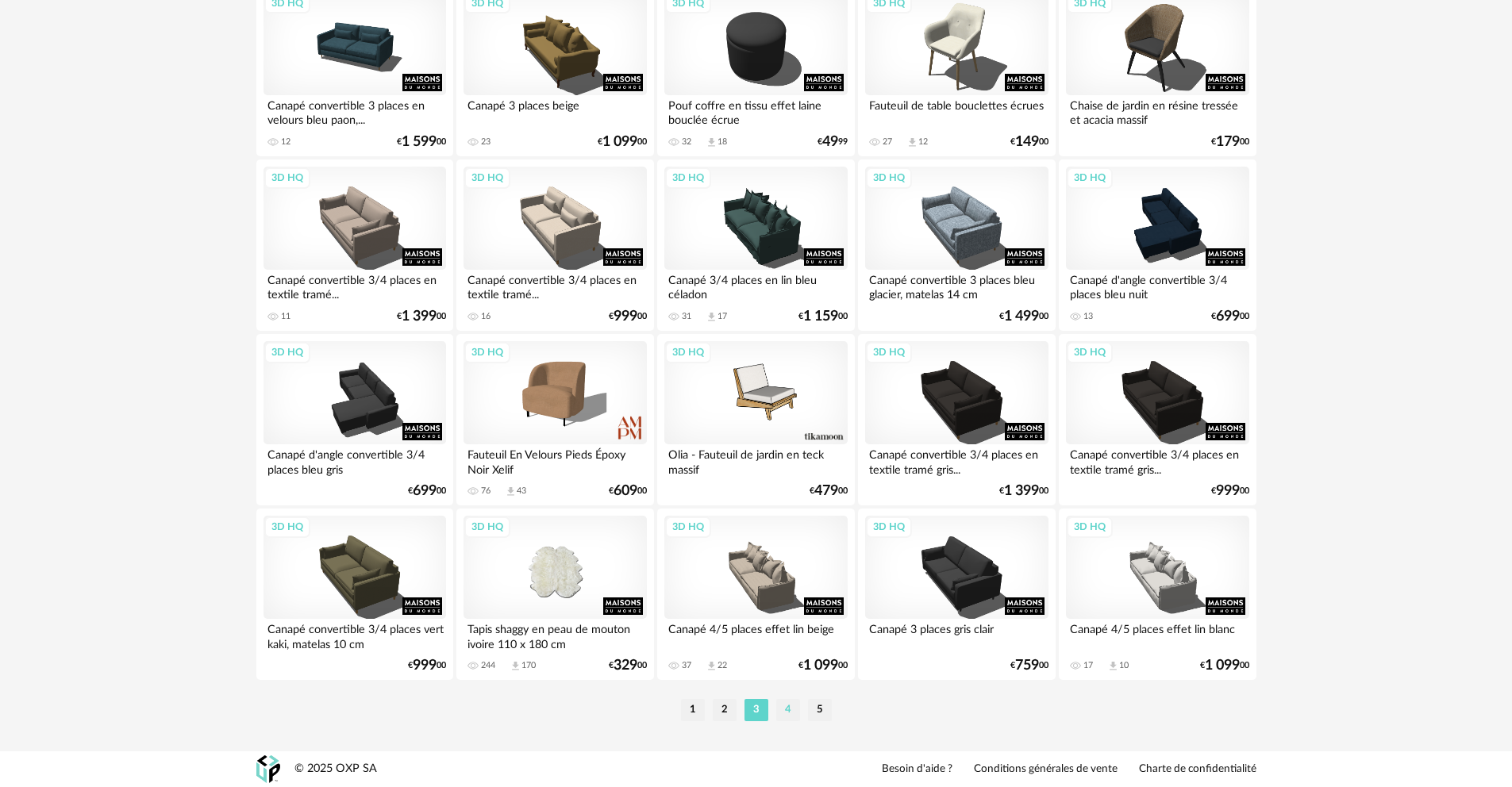
click at [787, 710] on li "4" at bounding box center [787, 709] width 24 height 22
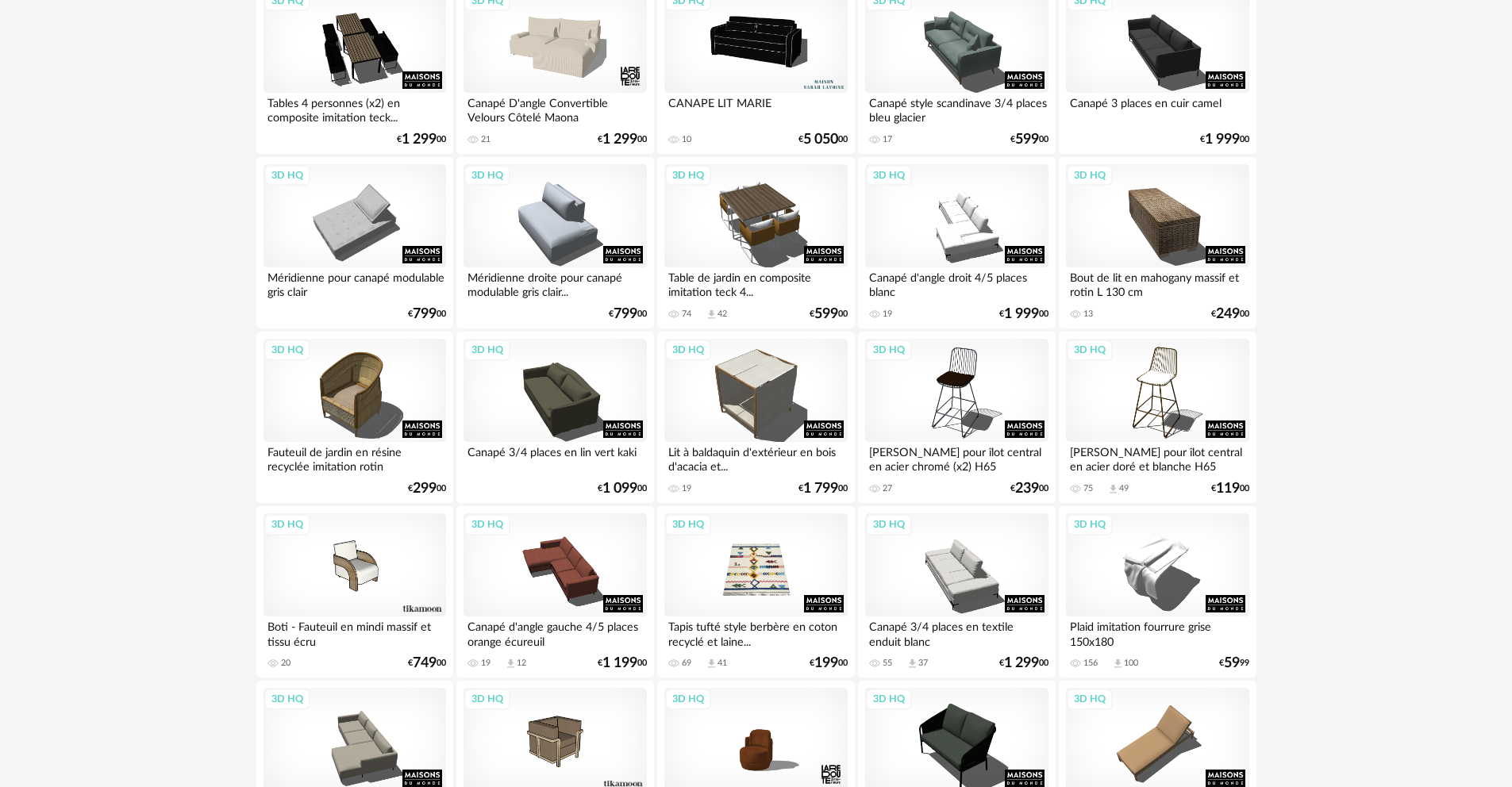
scroll to position [3140, 0]
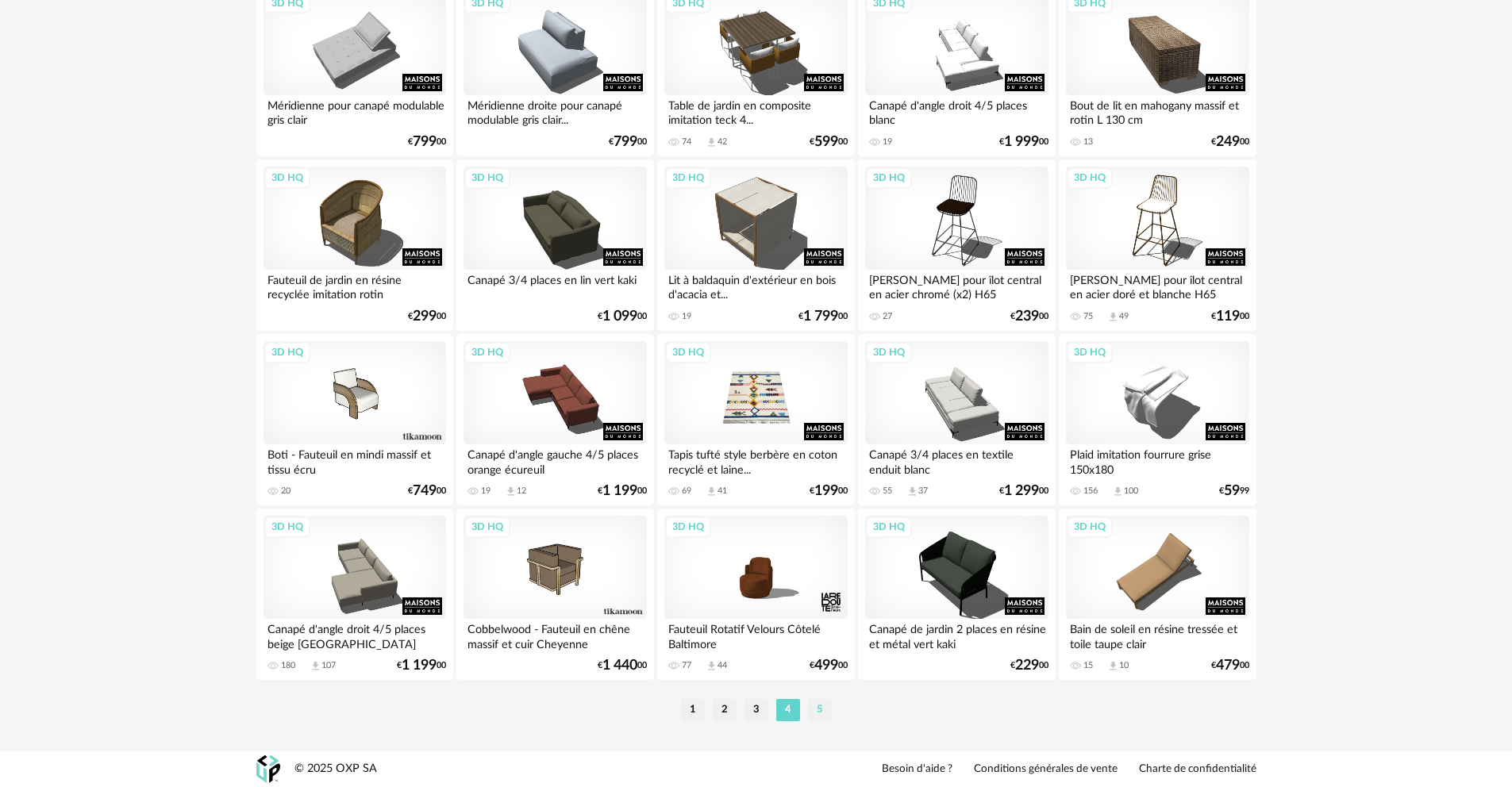
click at [818, 713] on li "5" at bounding box center [820, 709] width 24 height 22
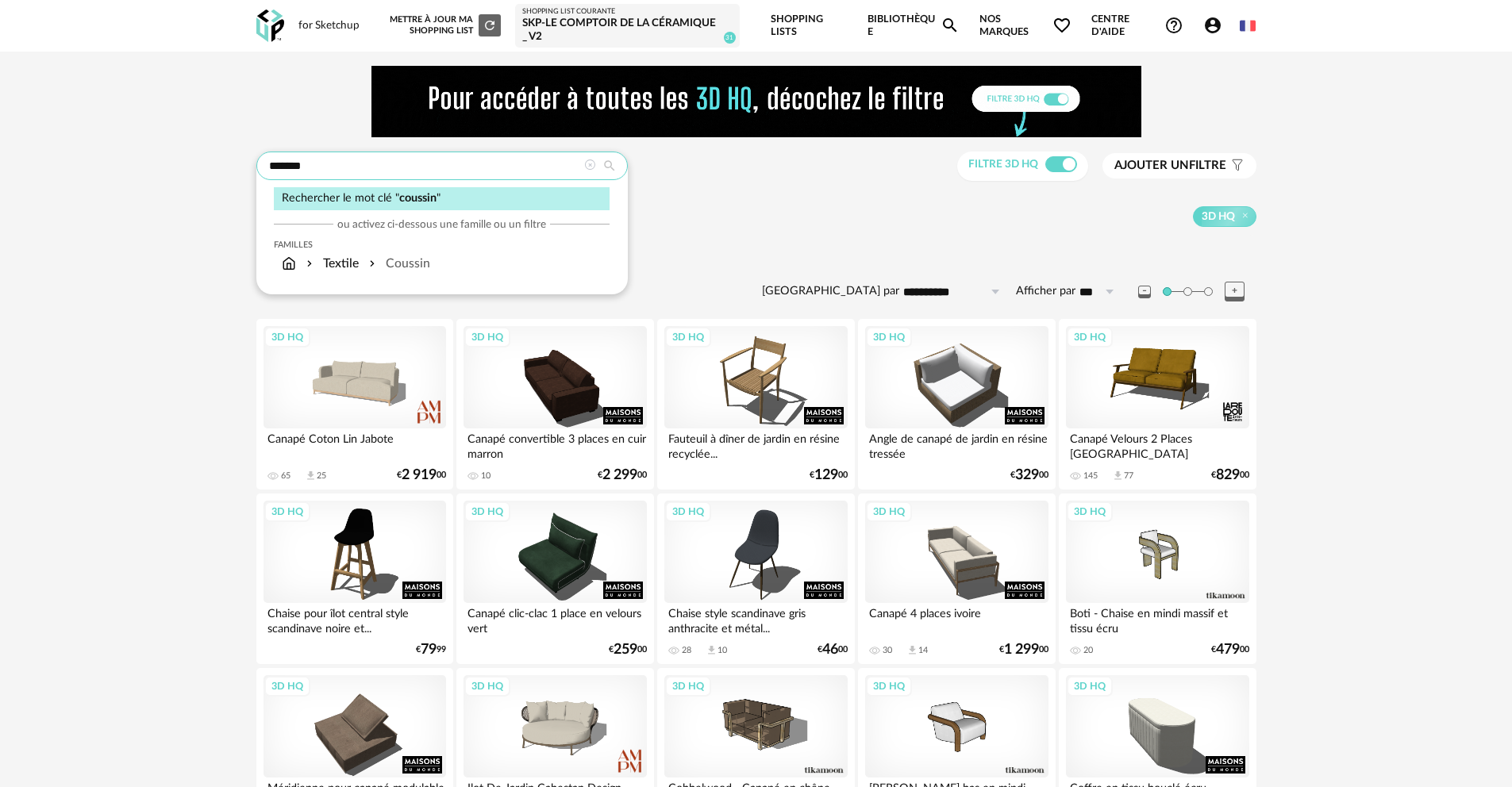
click at [317, 170] on input "*******" at bounding box center [443, 166] width 372 height 29
drag, startPoint x: 247, startPoint y: 165, endPoint x: 209, endPoint y: 161, distance: 38.2
type input "******"
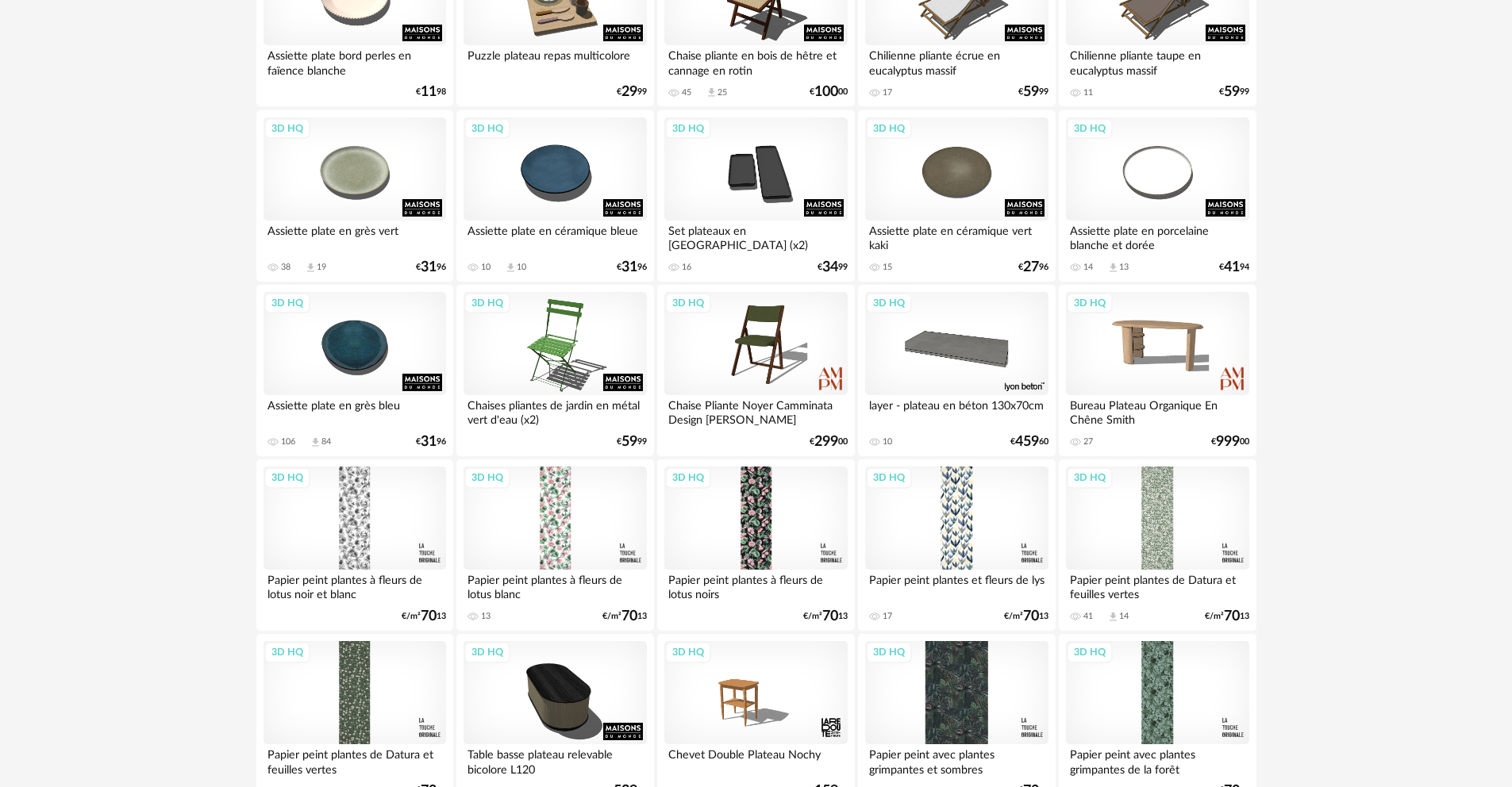
scroll to position [3140, 0]
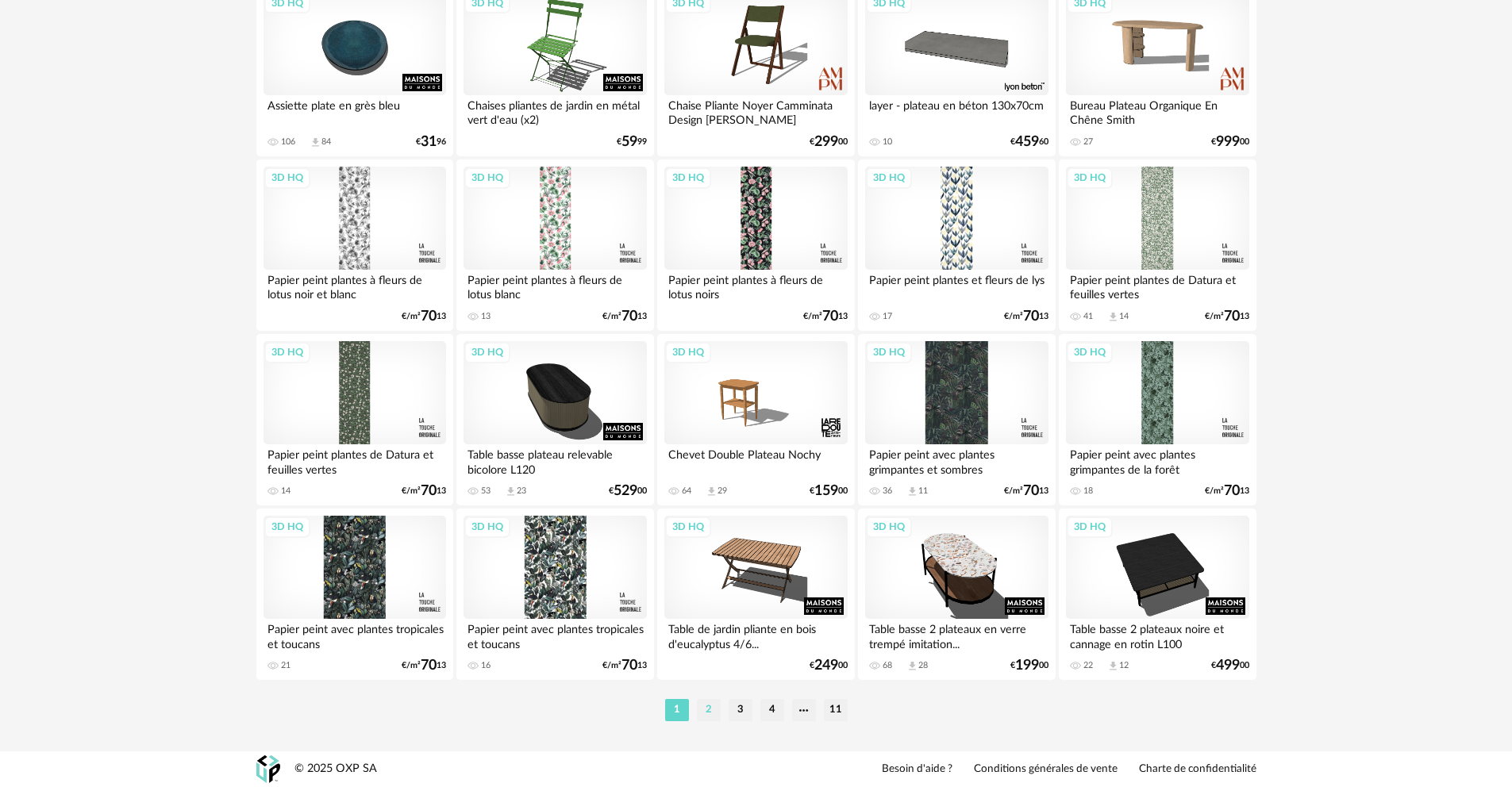
click at [713, 713] on li "2" at bounding box center [708, 709] width 24 height 22
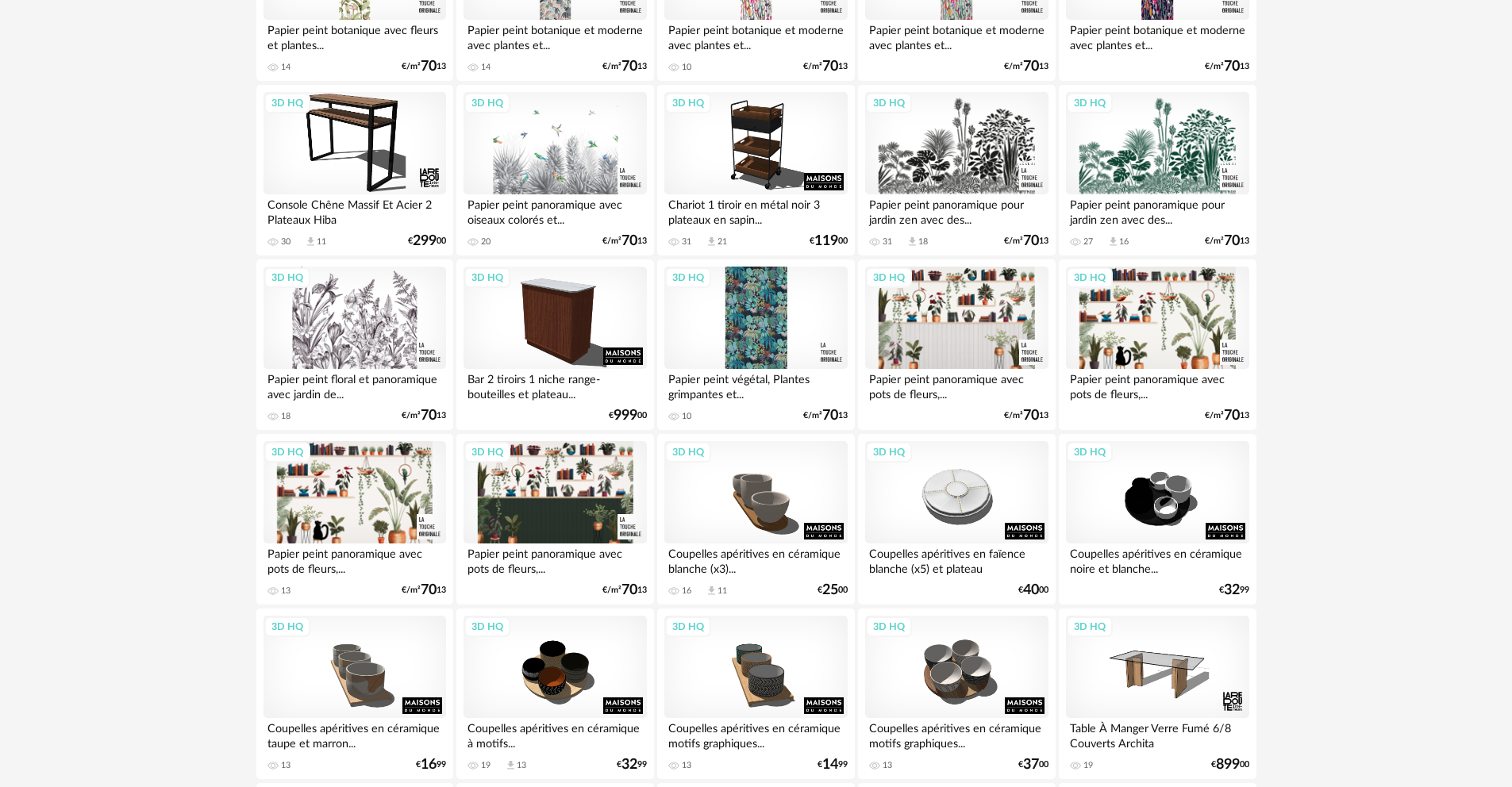
scroll to position [1792, 0]
